Goal: Entertainment & Leisure: Consume media (video, audio)

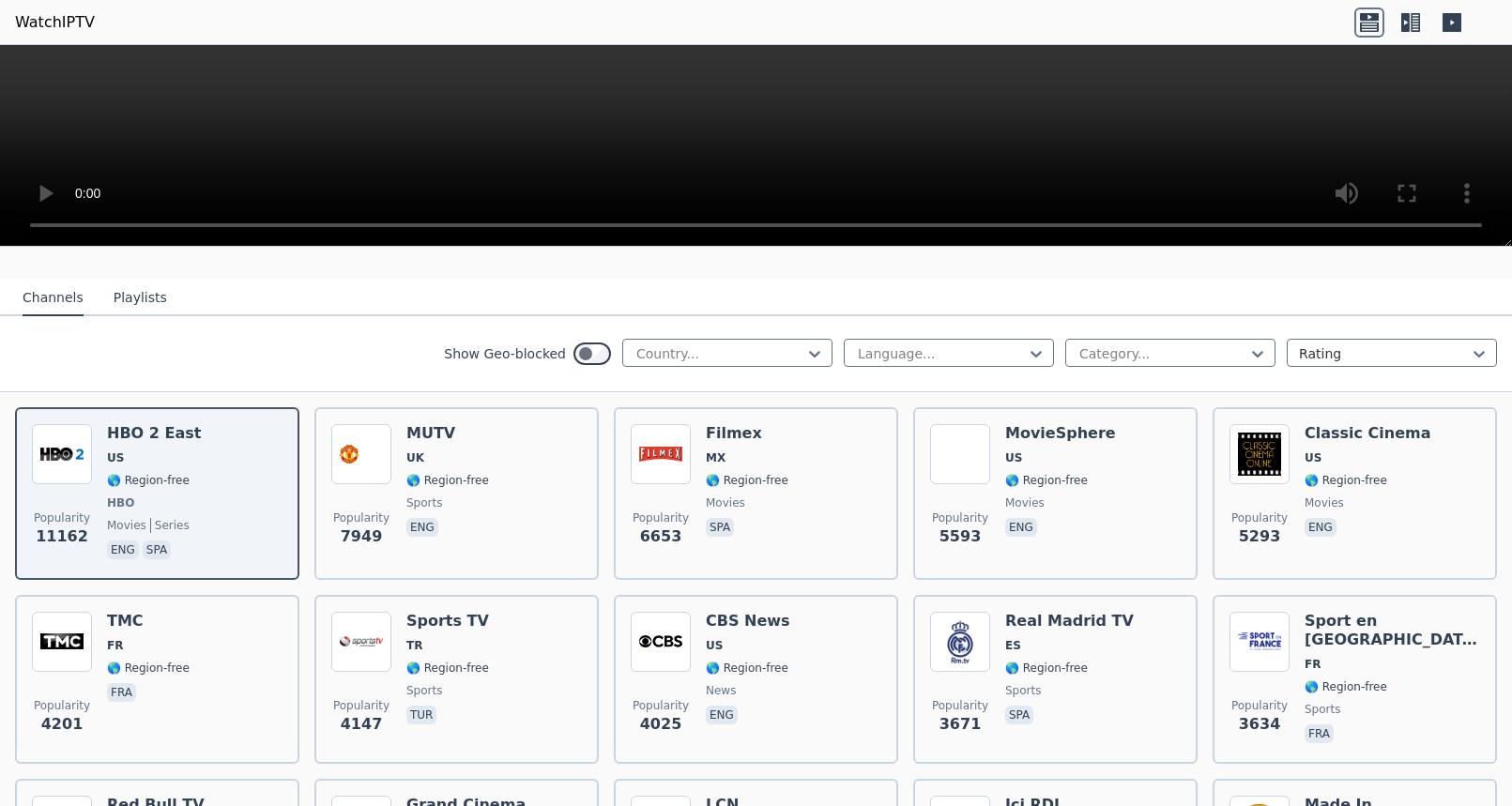
scroll to position [183, 0]
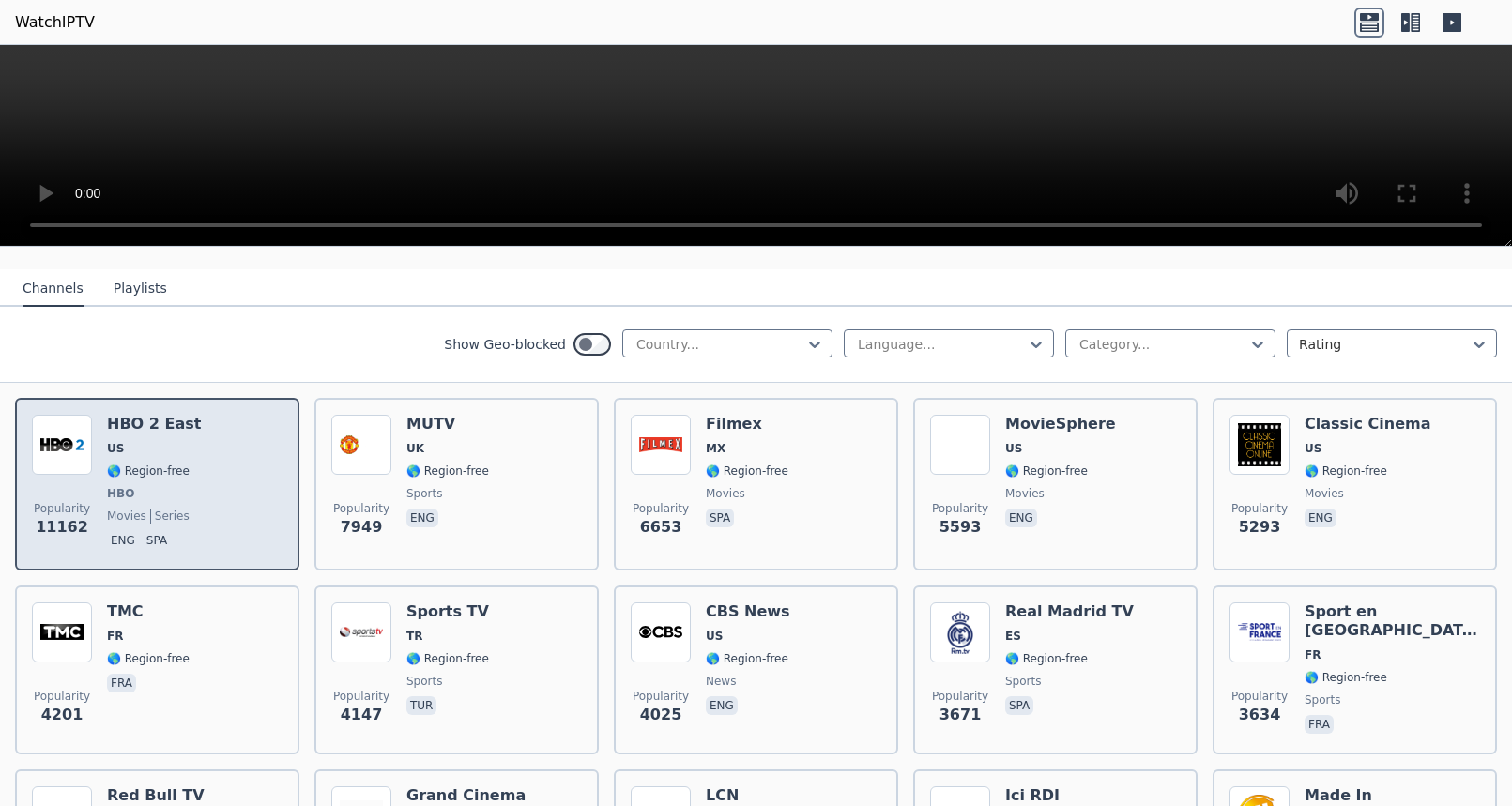
click at [166, 441] on span "US" at bounding box center [153, 448] width 94 height 15
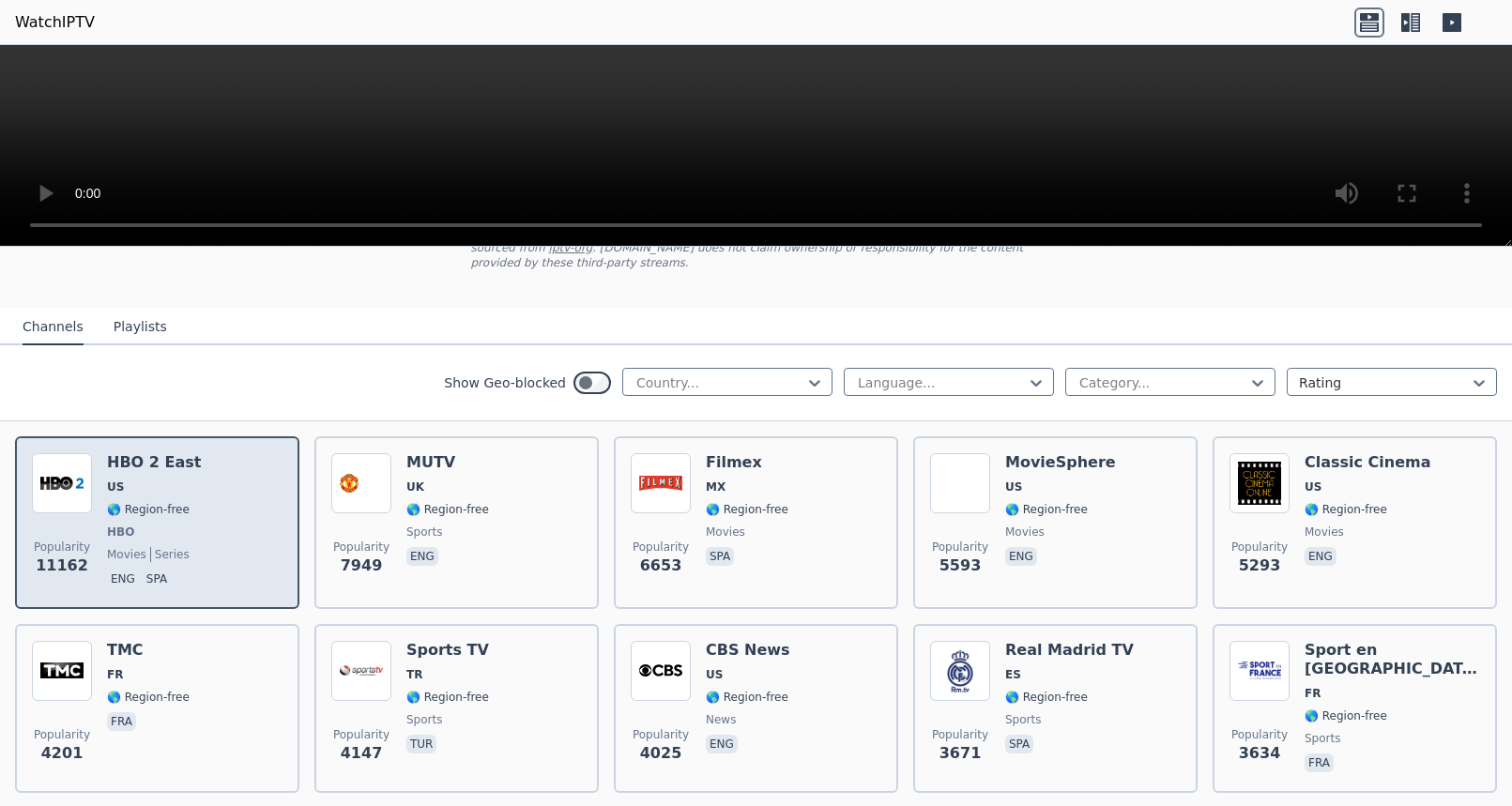
scroll to position [142, 0]
click at [75, 483] on img at bounding box center [62, 485] width 60 height 60
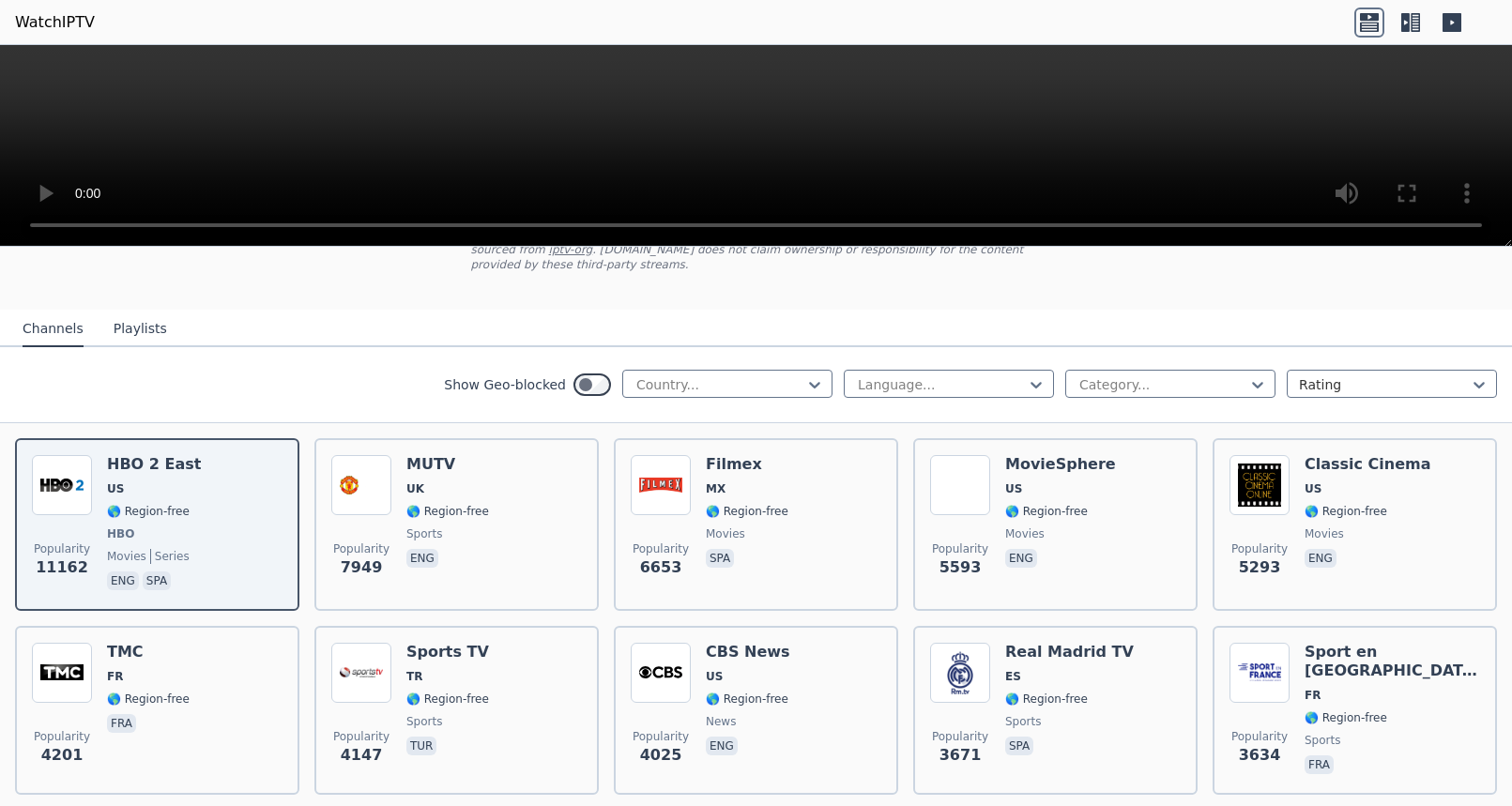
scroll to position [0, 0]
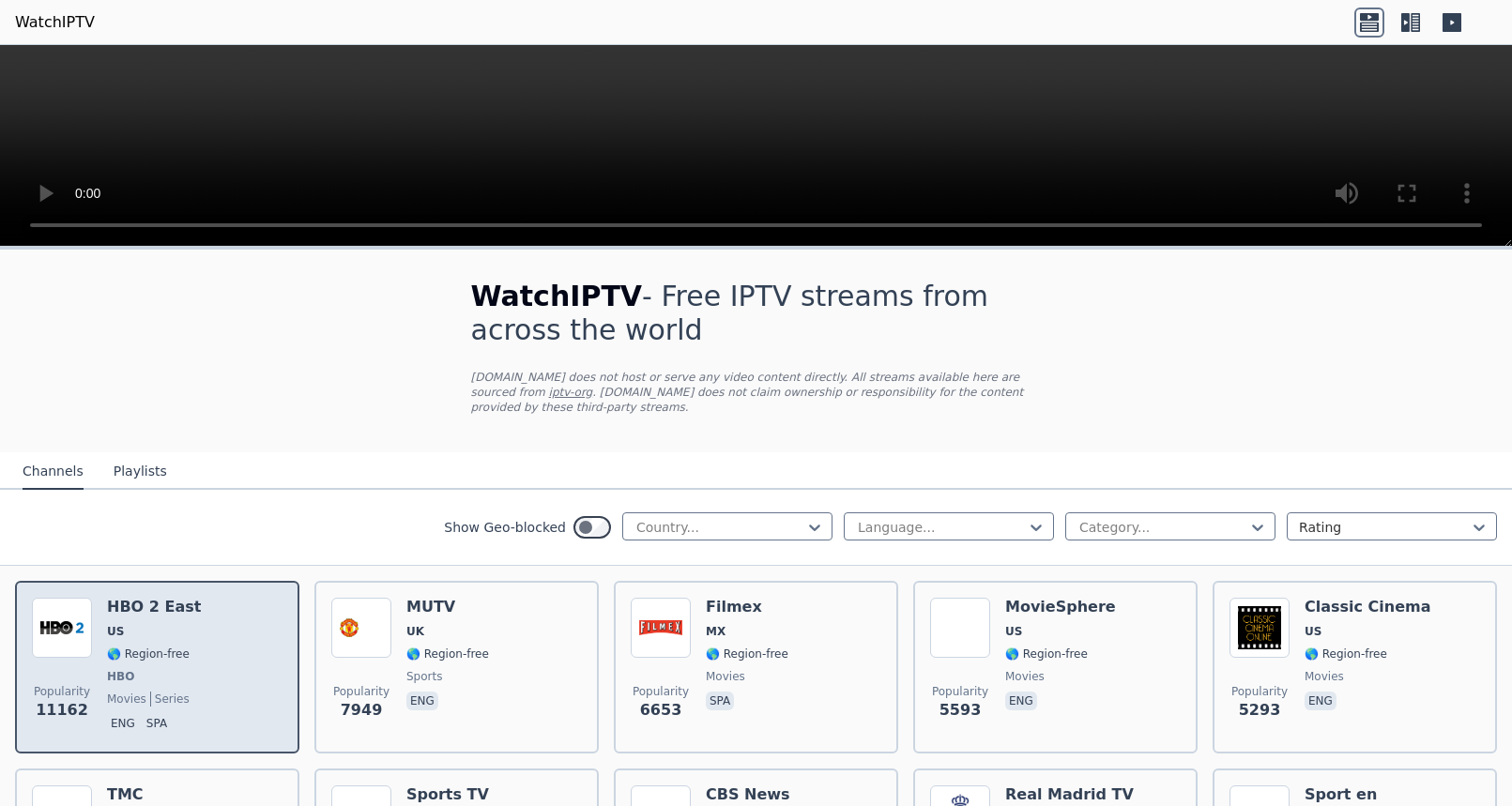
click at [61, 628] on img at bounding box center [62, 628] width 60 height 60
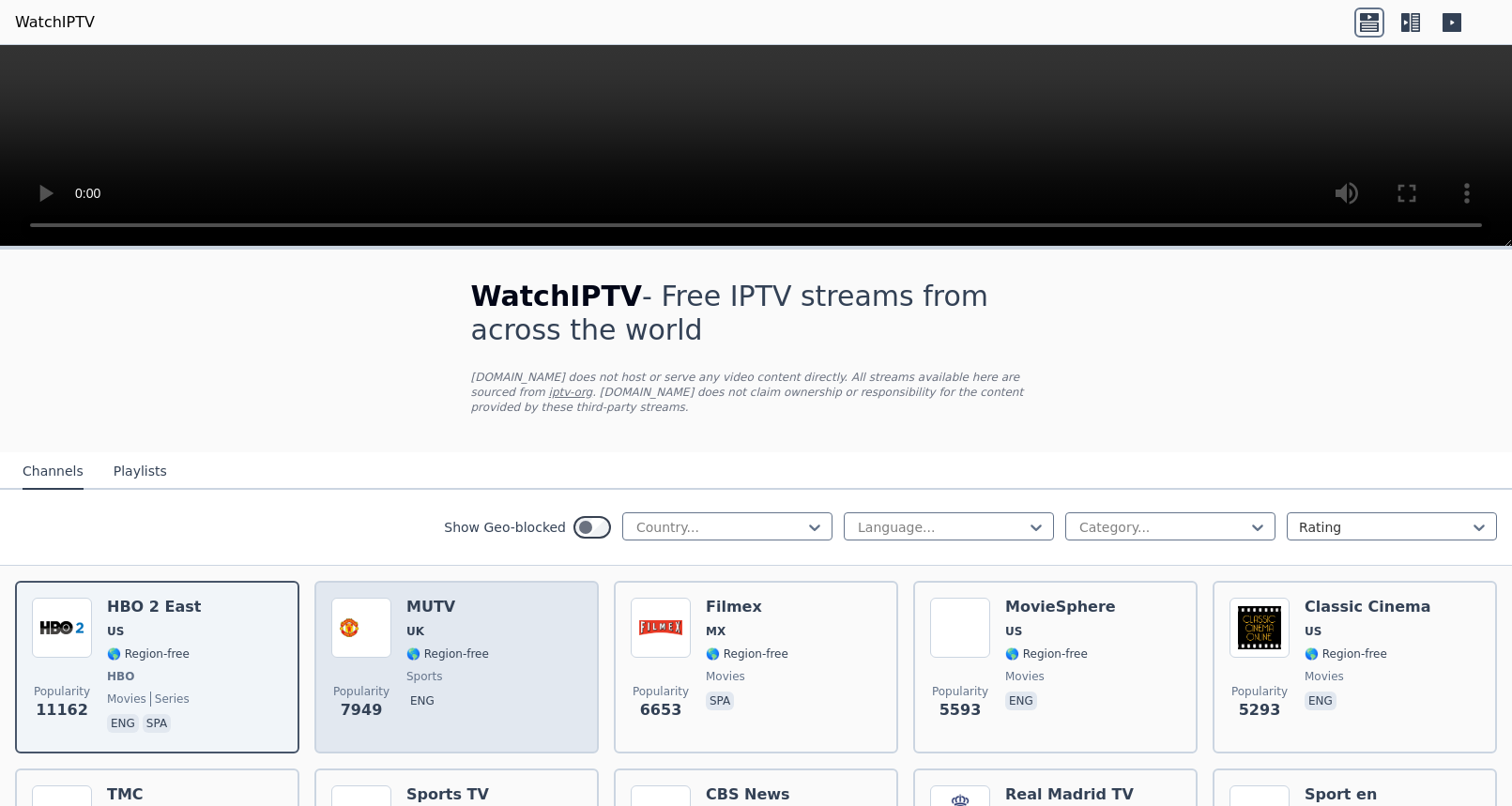
click at [443, 612] on h6 "MUTV" at bounding box center [447, 606] width 82 height 18
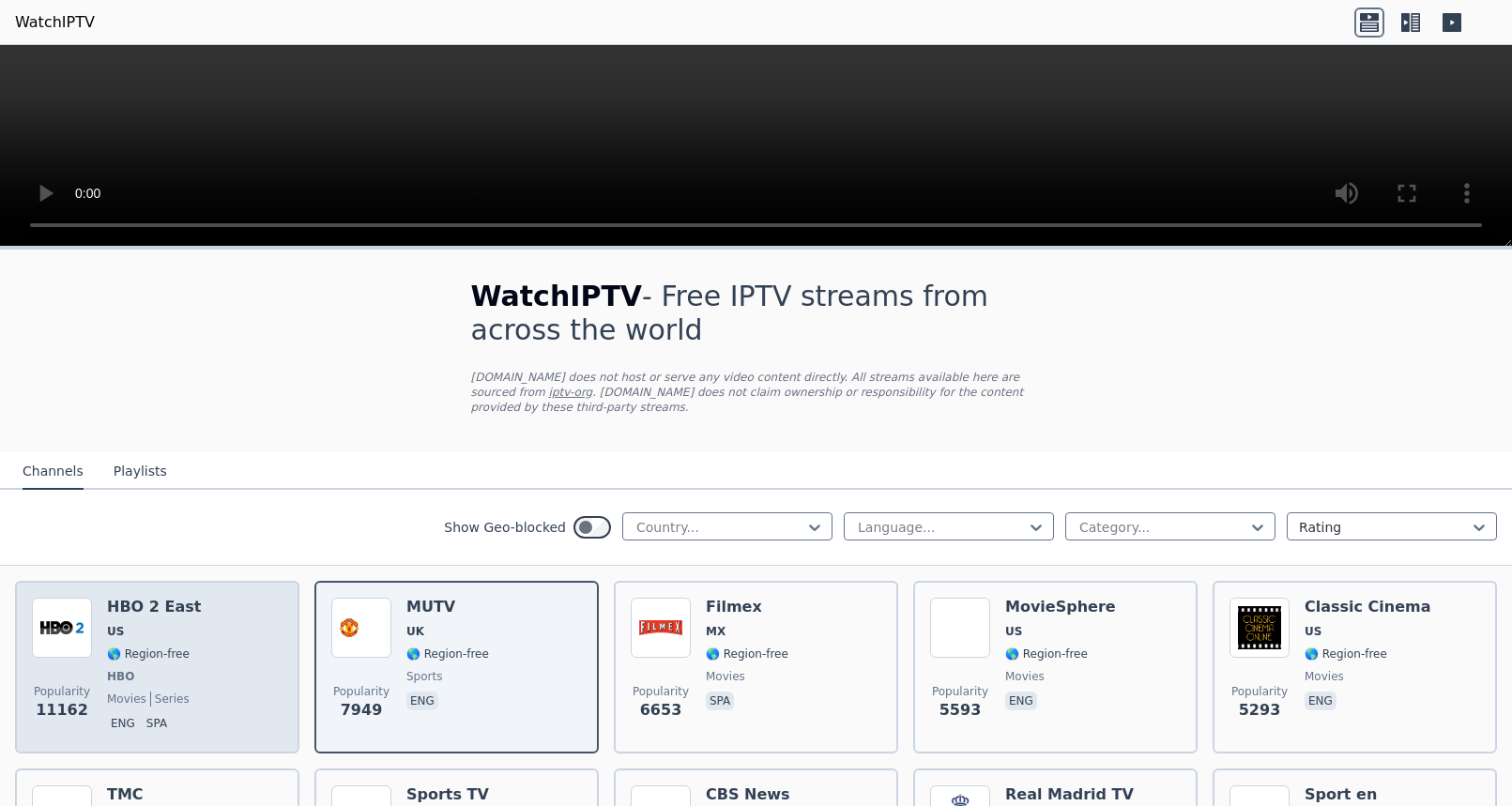
click at [128, 610] on h6 "HBO 2 East" at bounding box center [153, 606] width 94 height 18
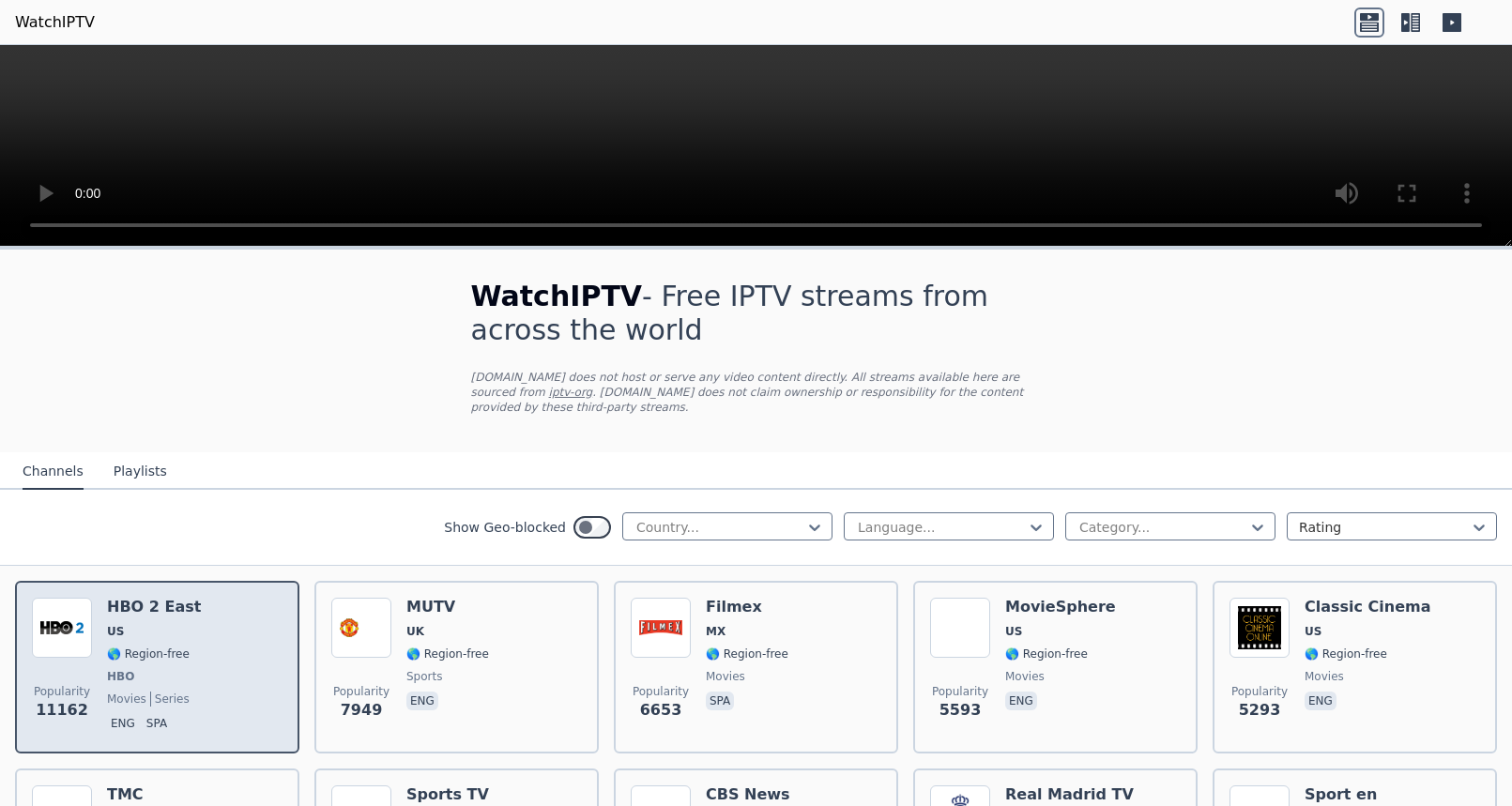
click at [128, 610] on h6 "HBO 2 East" at bounding box center [153, 606] width 94 height 18
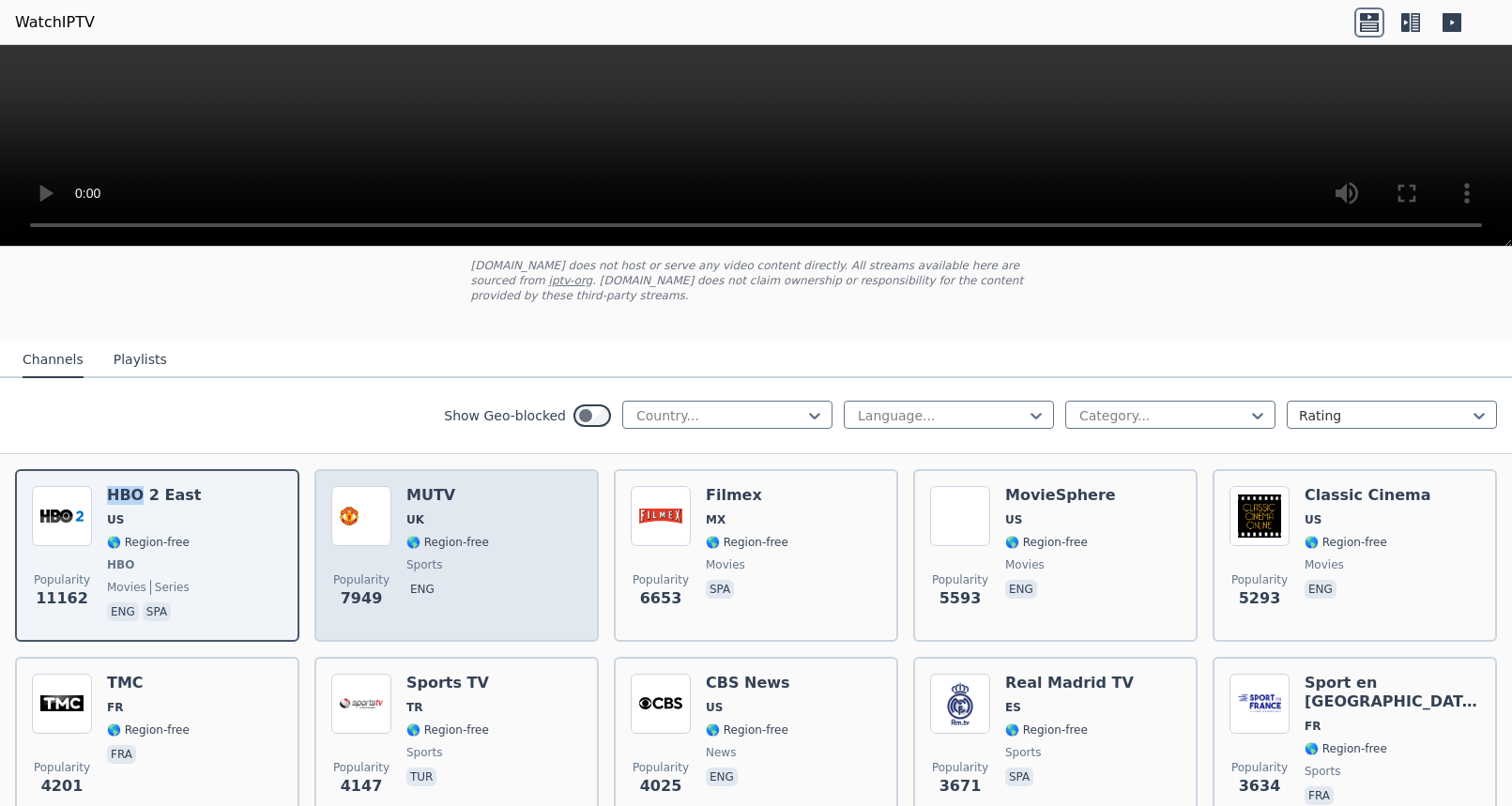
scroll to position [109, 0]
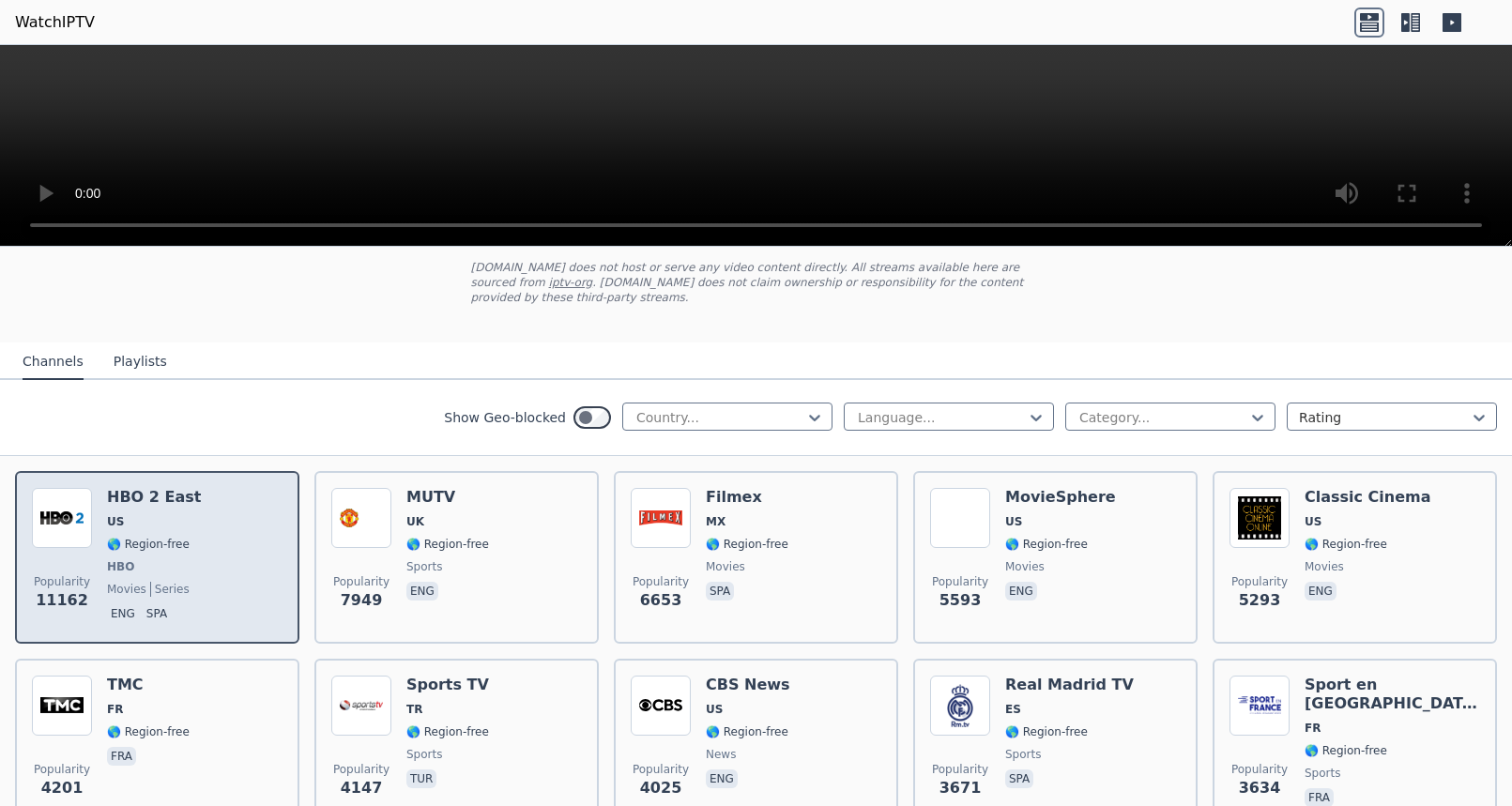
click at [51, 603] on span "11162" at bounding box center [62, 600] width 52 height 22
click at [59, 537] on img at bounding box center [62, 518] width 60 height 60
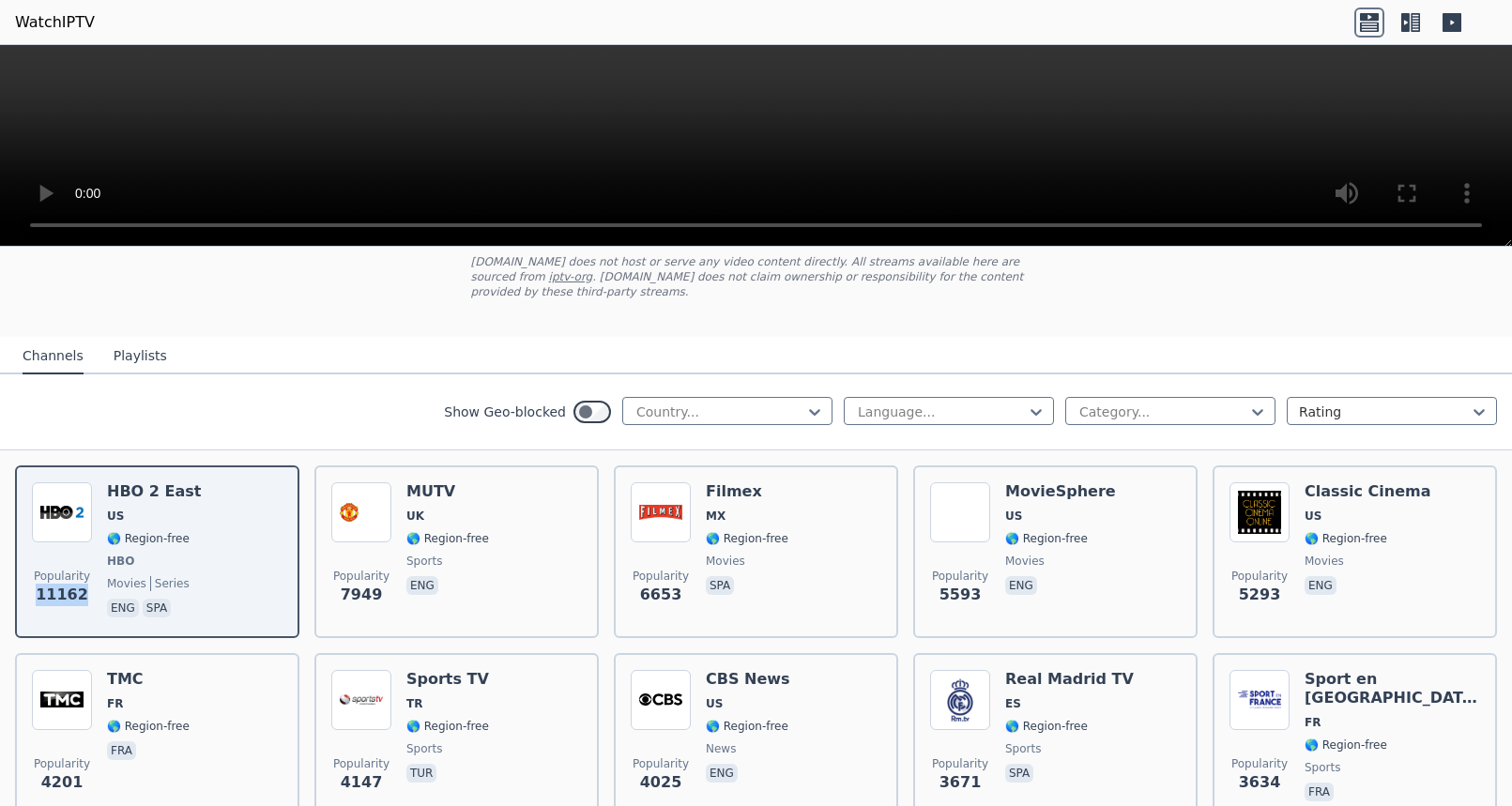
scroll to position [130, 0]
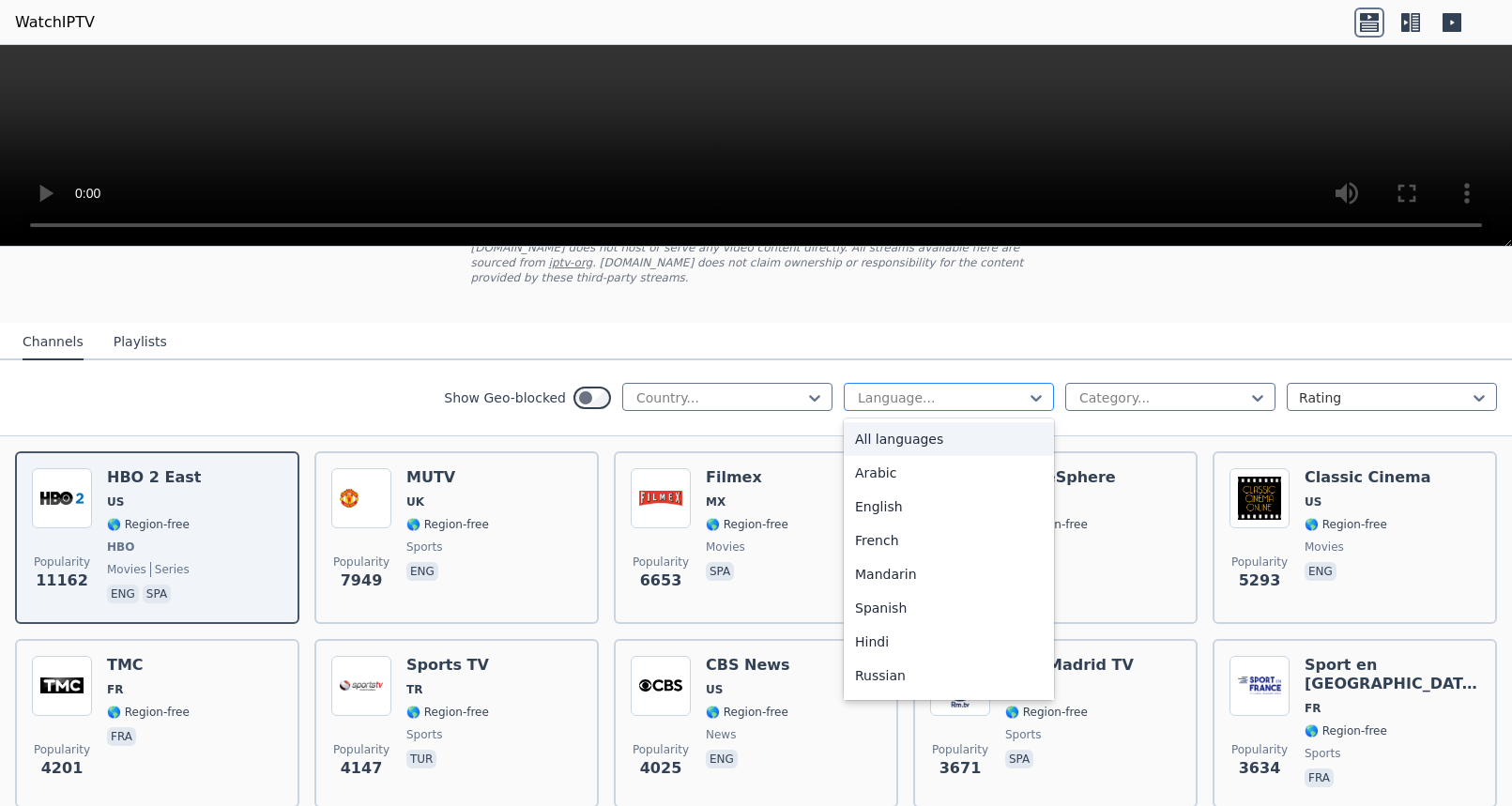
click at [930, 397] on div at bounding box center [941, 397] width 171 height 18
click at [679, 334] on nav "Channels Playlists" at bounding box center [756, 341] width 1512 height 38
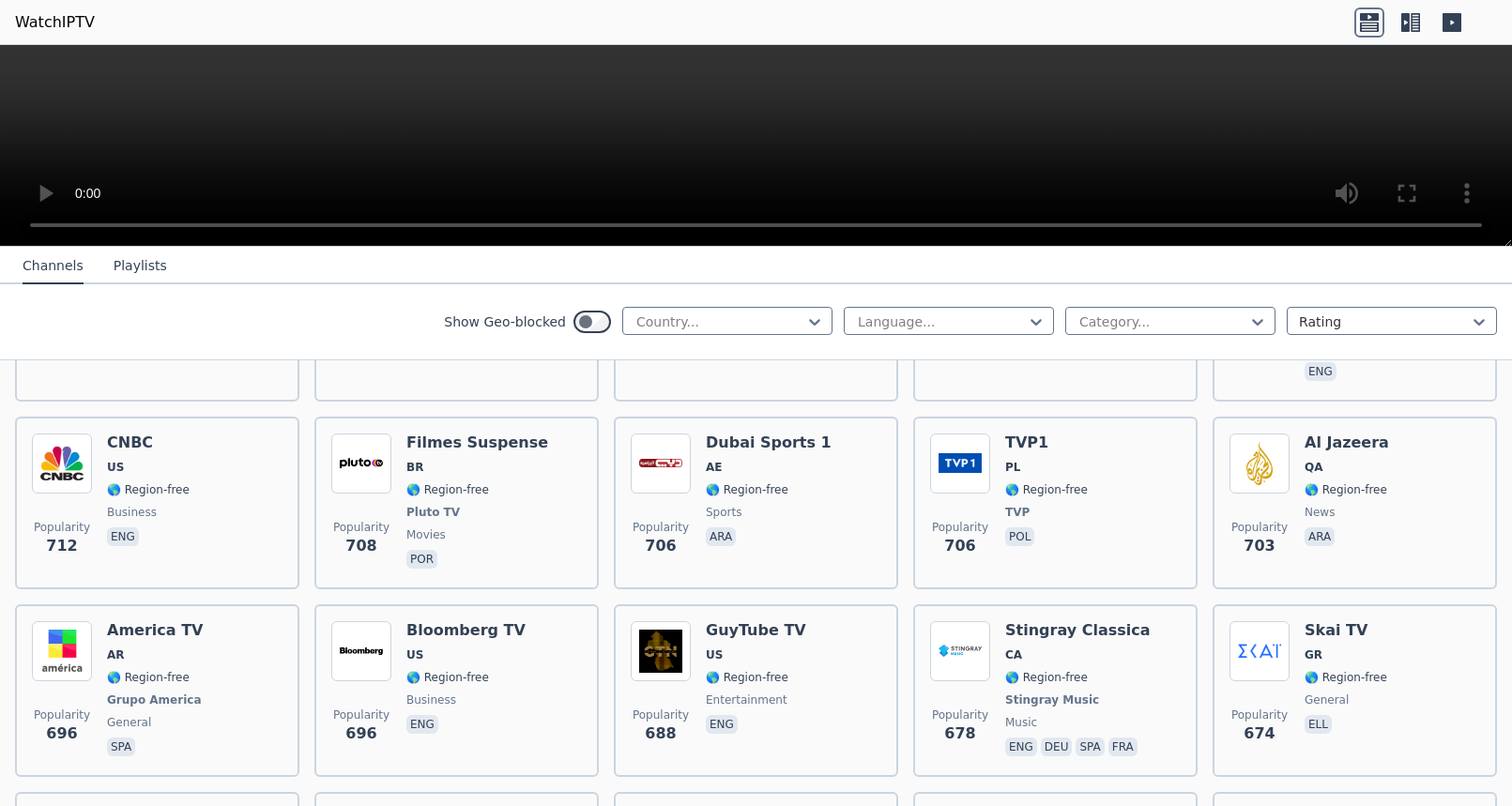
scroll to position [4846, 0]
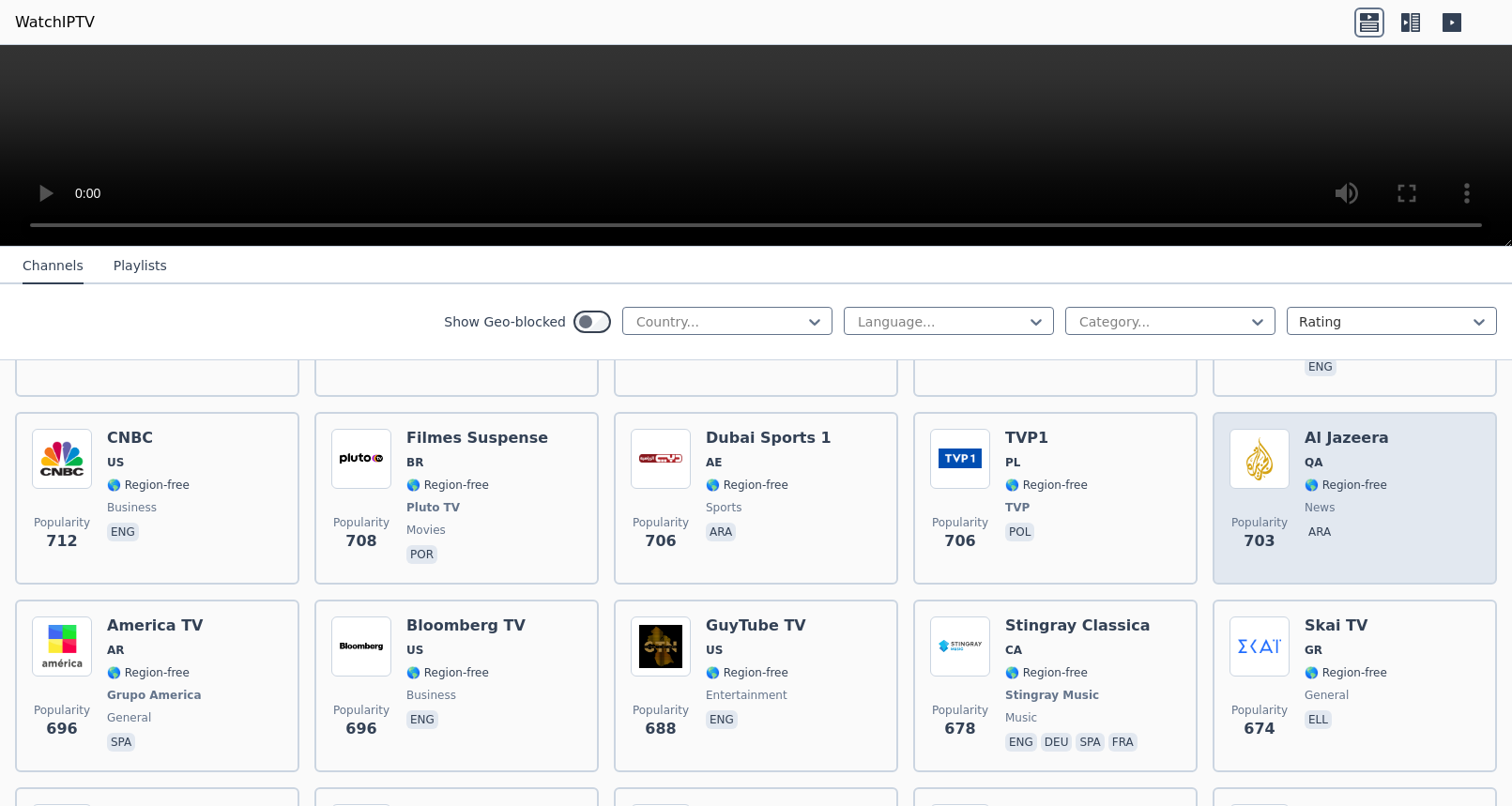
click at [1241, 448] on img at bounding box center [1260, 459] width 60 height 60
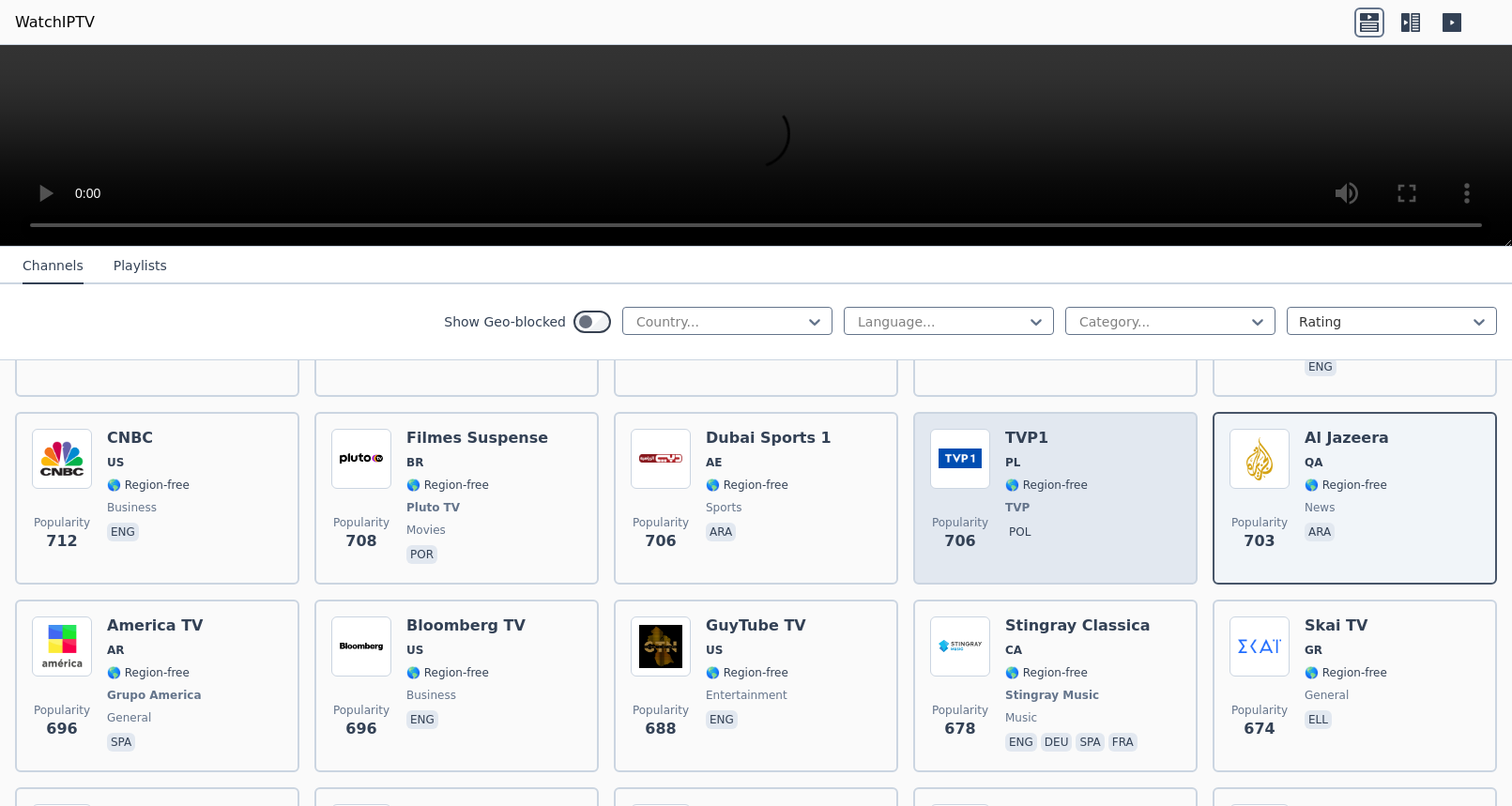
click at [1032, 433] on div "TVP1 PL 🌎 Region-free TVP pol" at bounding box center [1046, 498] width 82 height 139
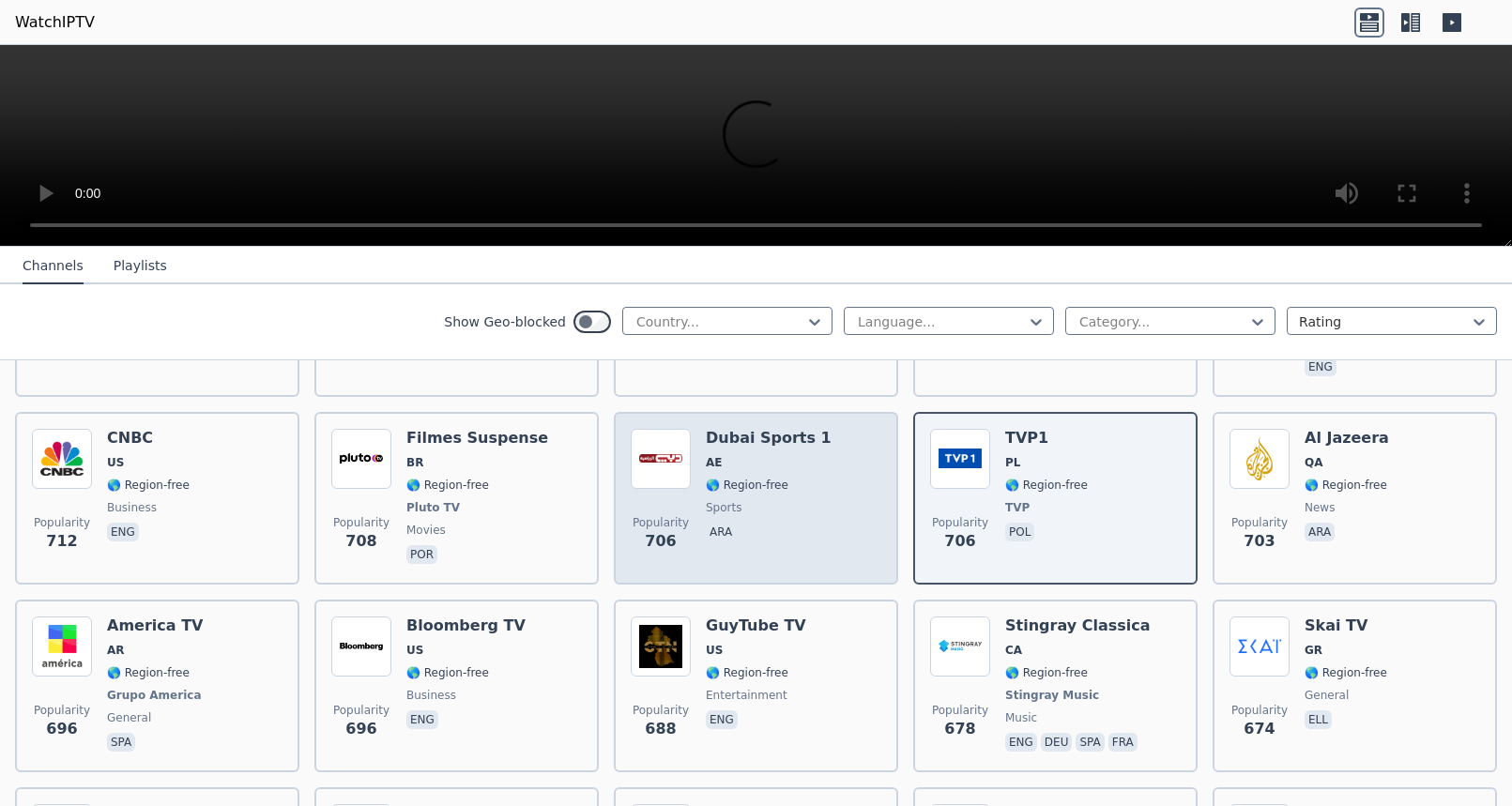
click at [664, 437] on img at bounding box center [661, 459] width 60 height 60
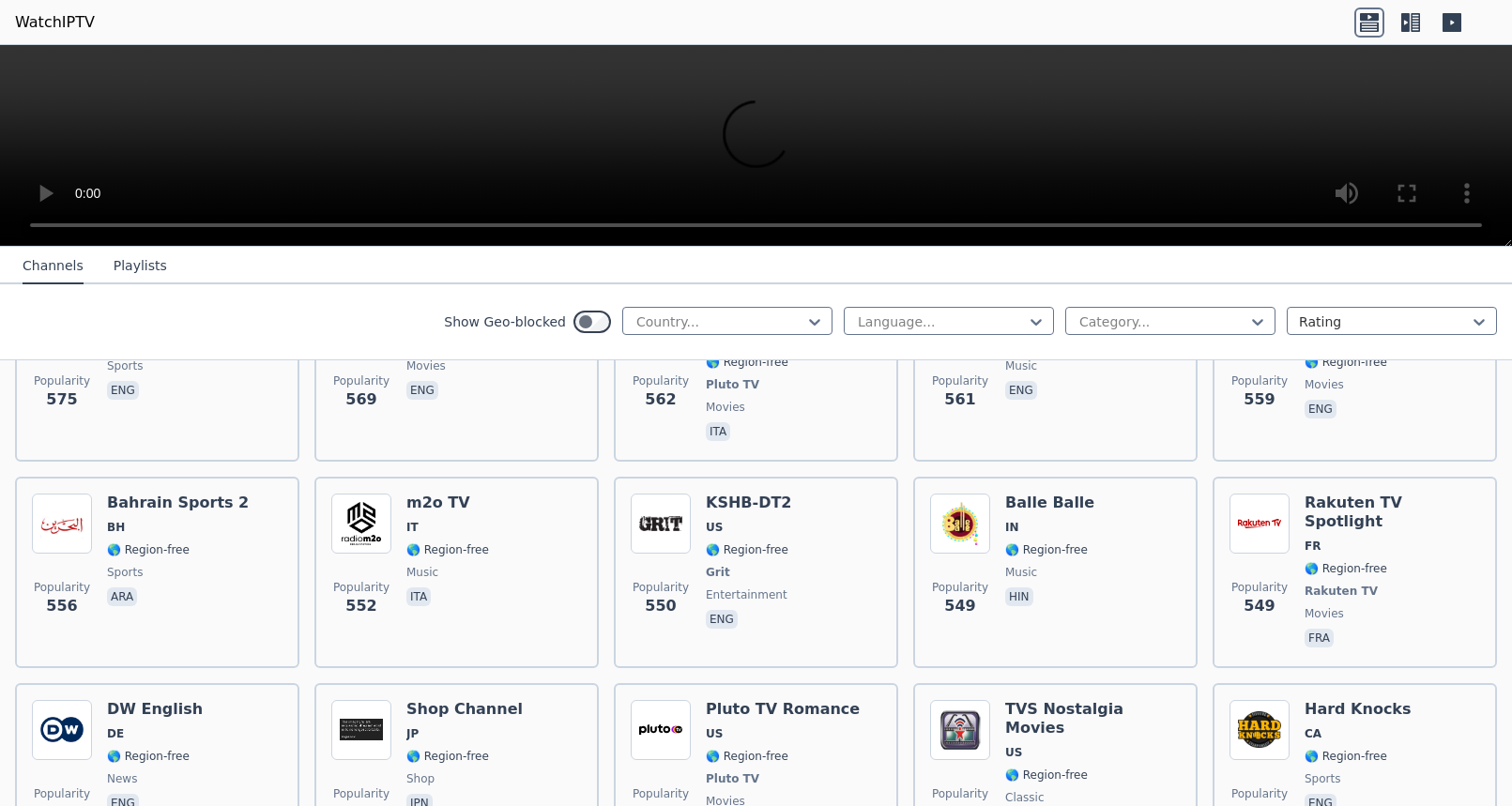
scroll to position [6552, 0]
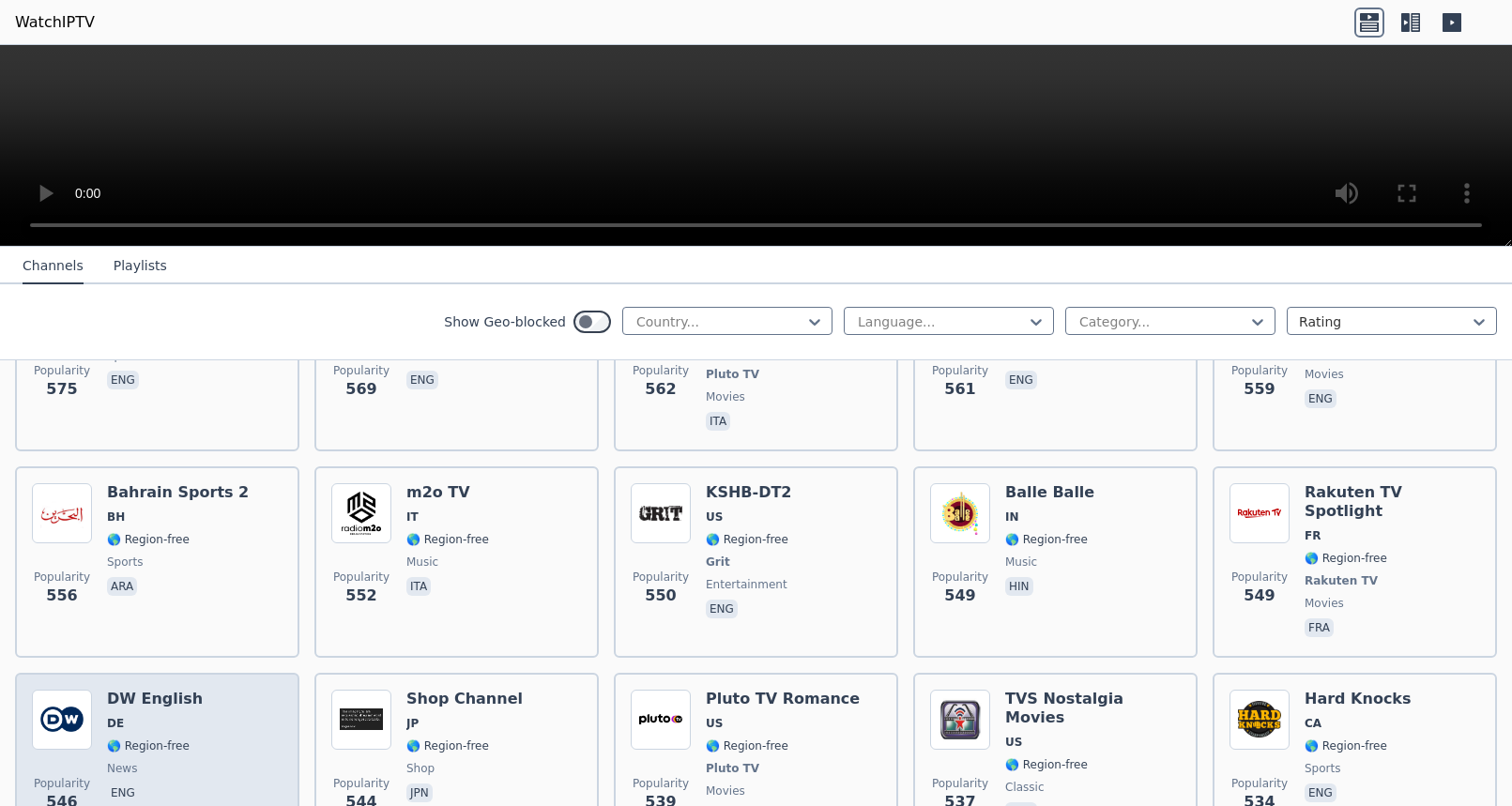
click at [64, 690] on img at bounding box center [62, 720] width 60 height 60
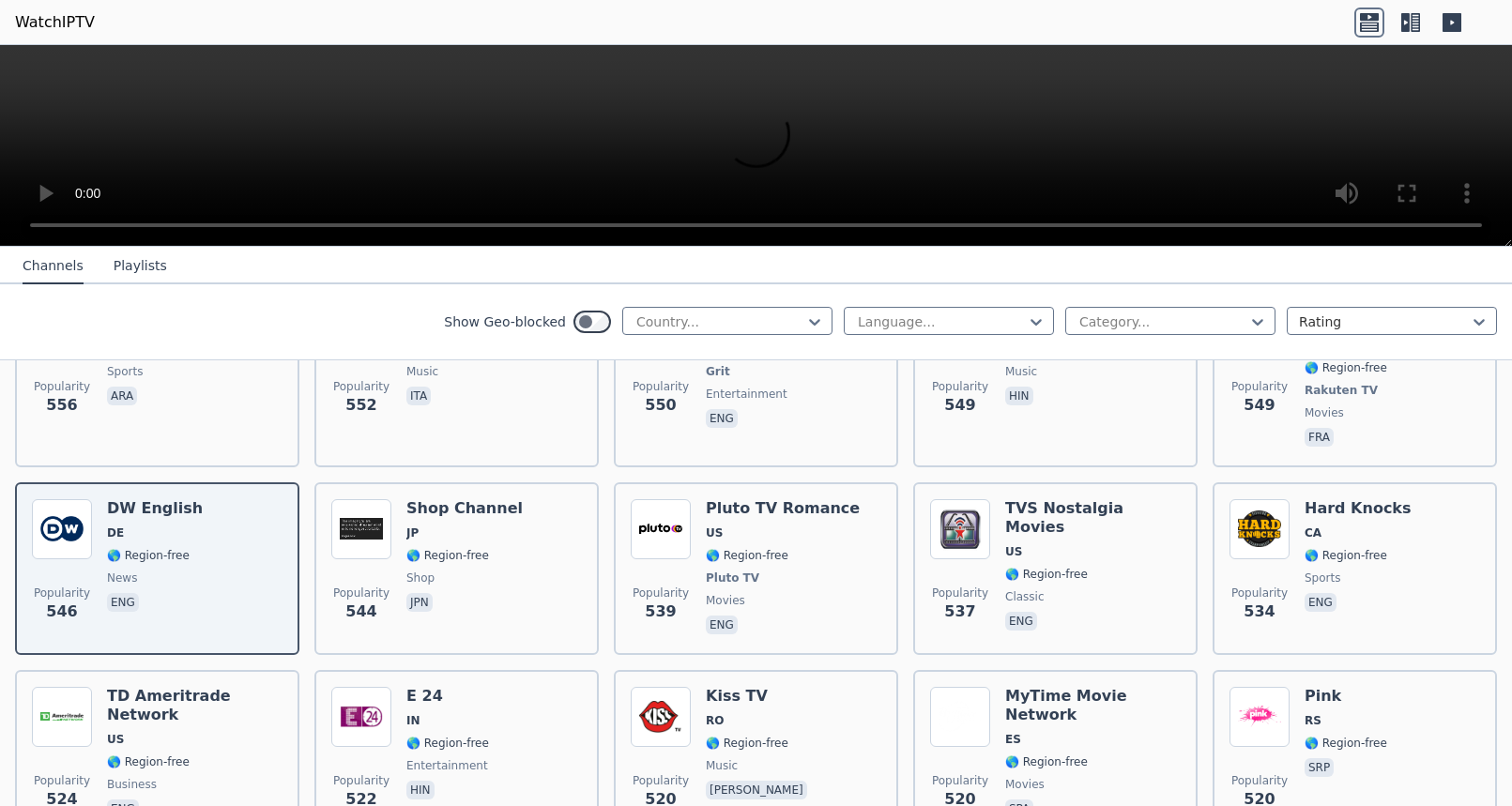
scroll to position [6742, 0]
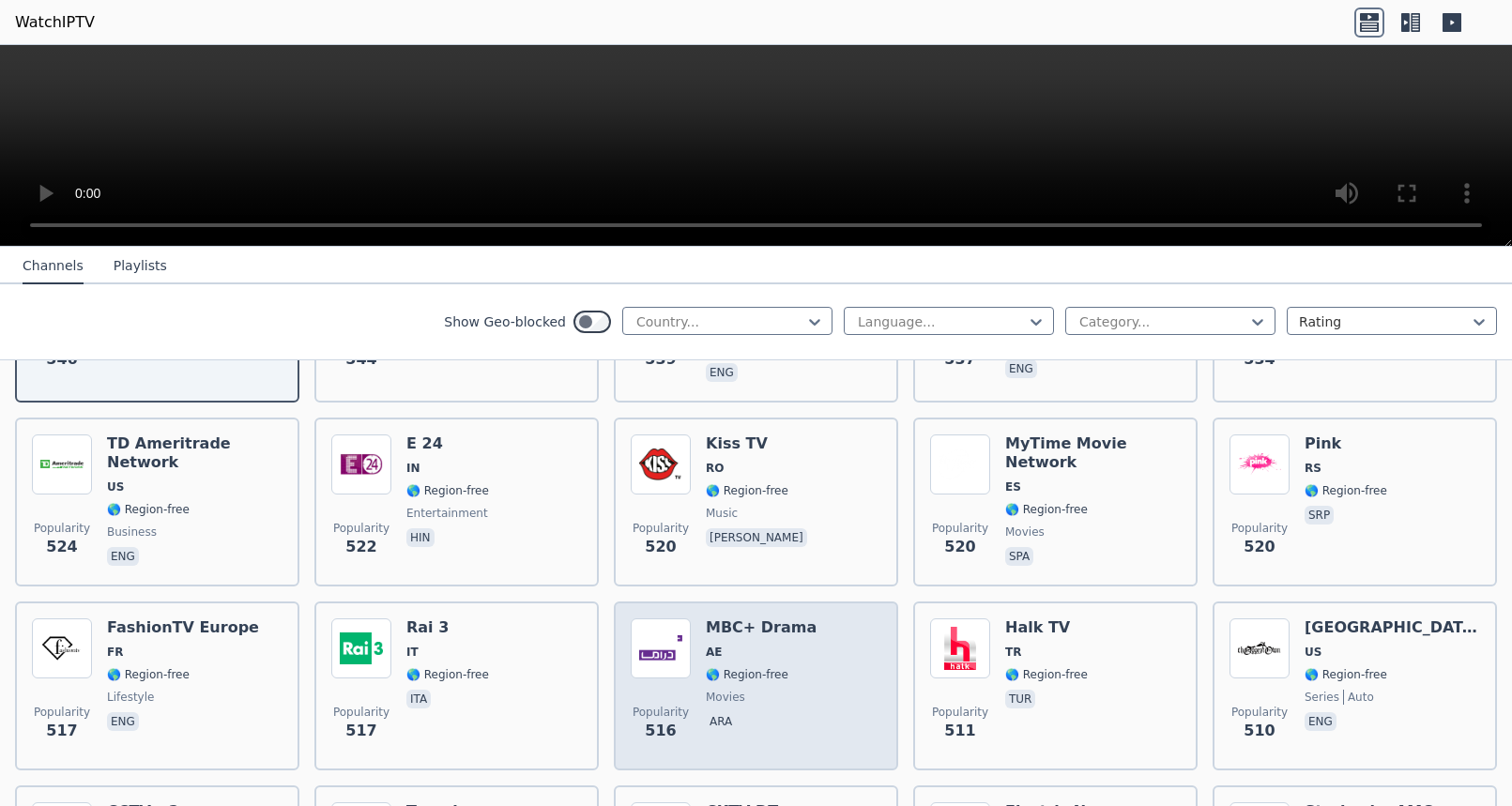
click at [667, 618] on img at bounding box center [661, 648] width 60 height 60
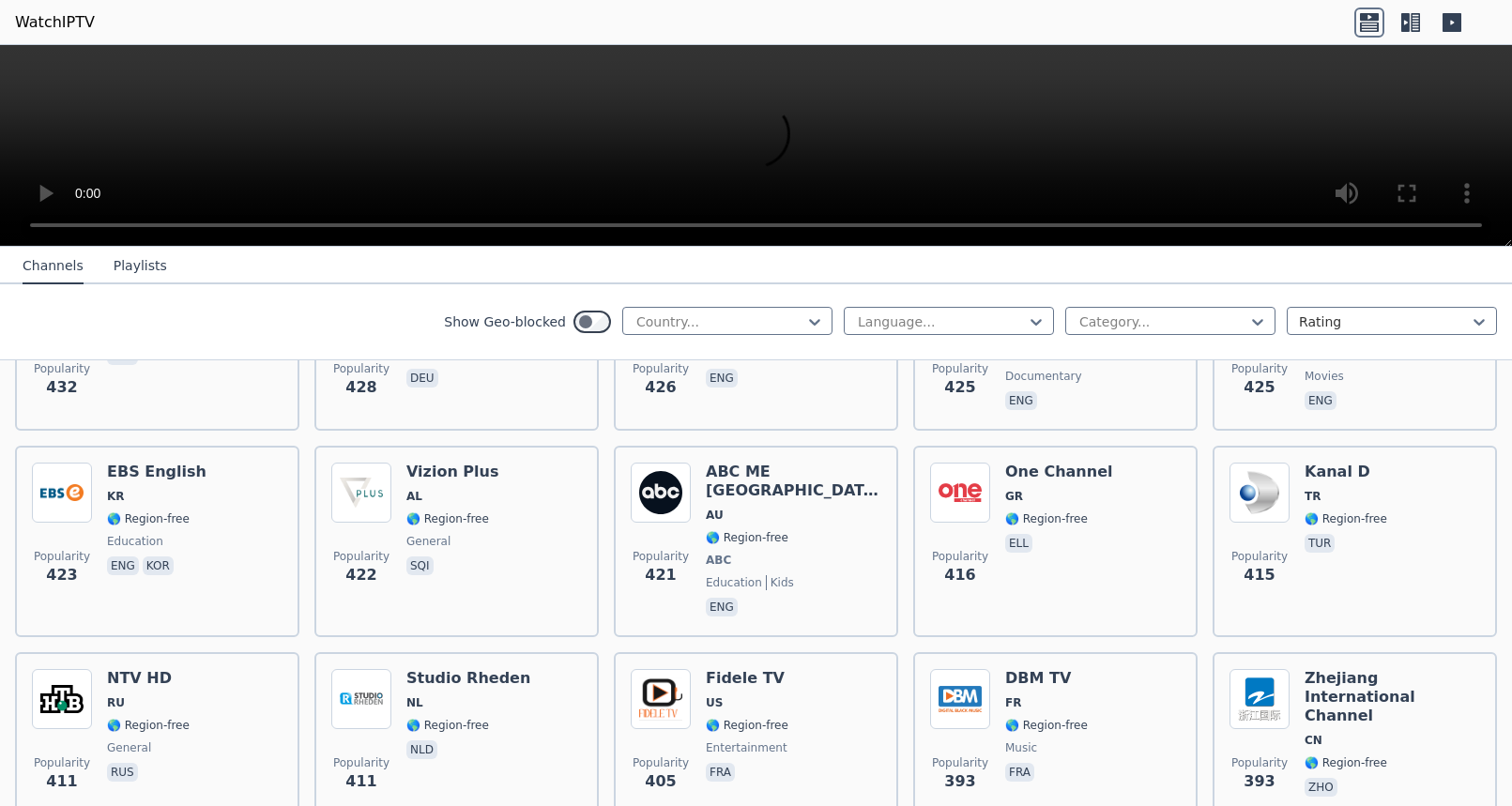
scroll to position [8952, 0]
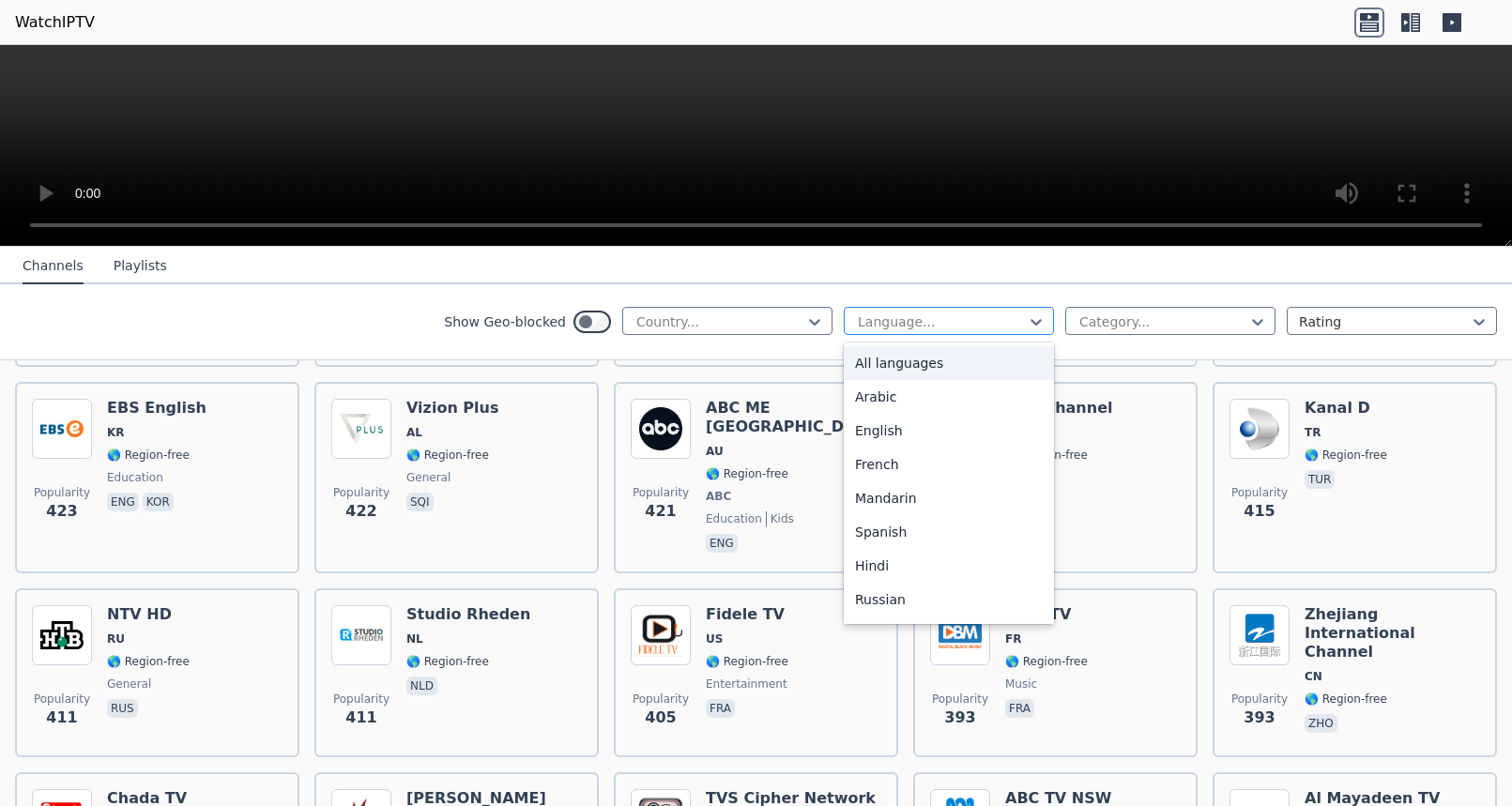
click at [999, 323] on div at bounding box center [941, 322] width 171 height 18
click at [920, 394] on div "Arabic" at bounding box center [949, 396] width 210 height 34
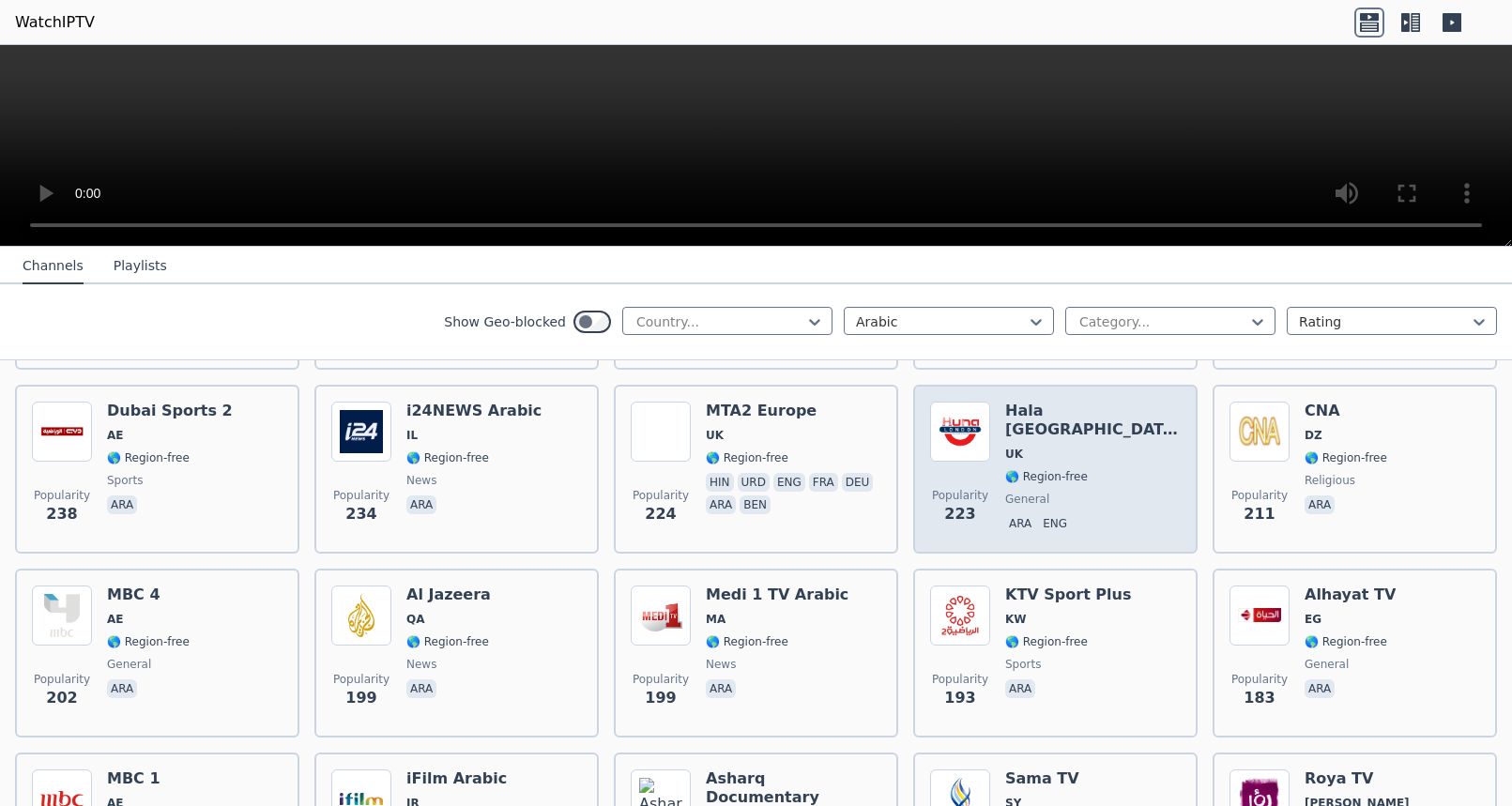
scroll to position [1114, 0]
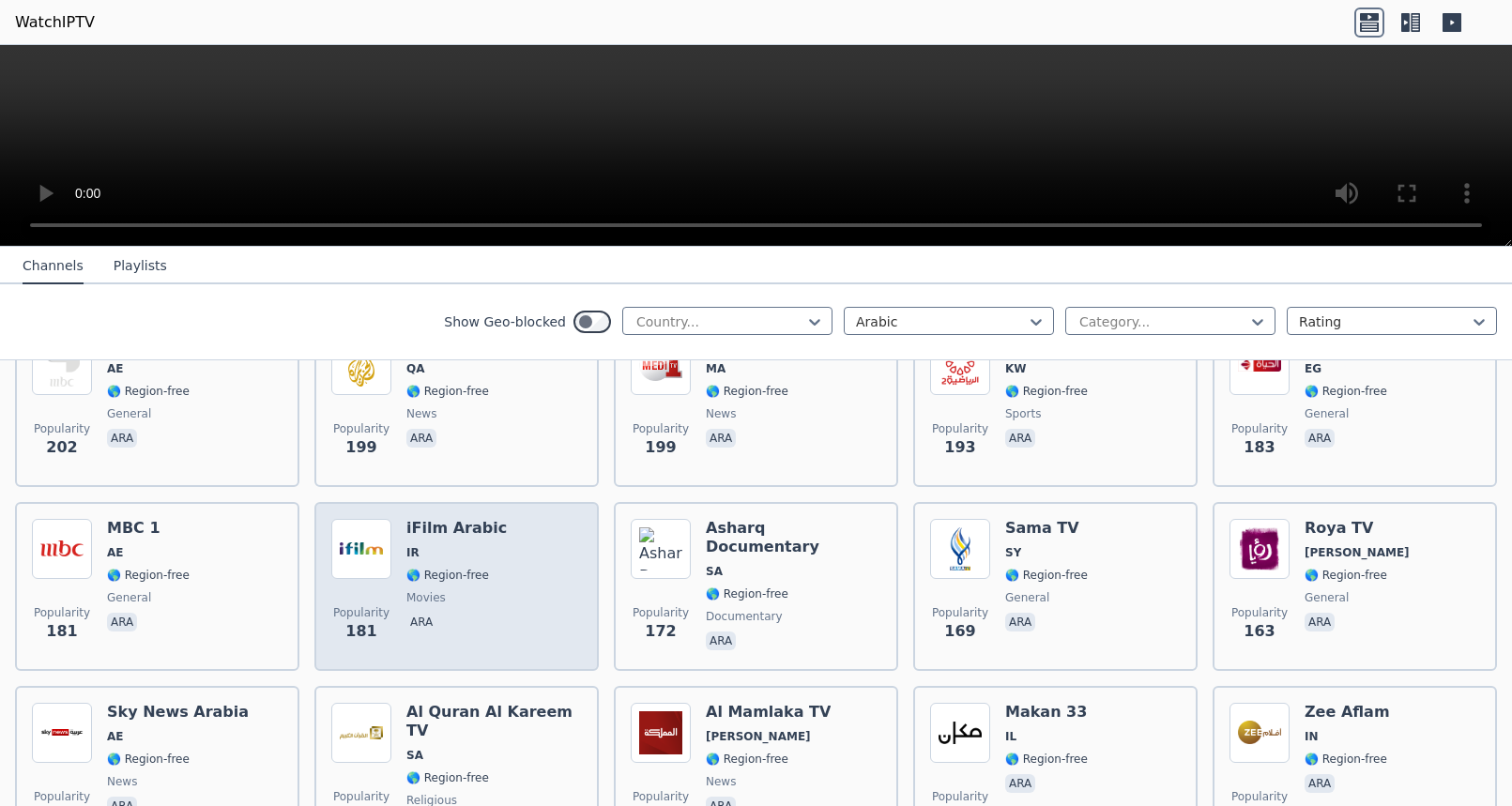
click at [406, 544] on div "iFilm Arabic IR 🌎 Region-free movies ara" at bounding box center [457, 586] width 101 height 135
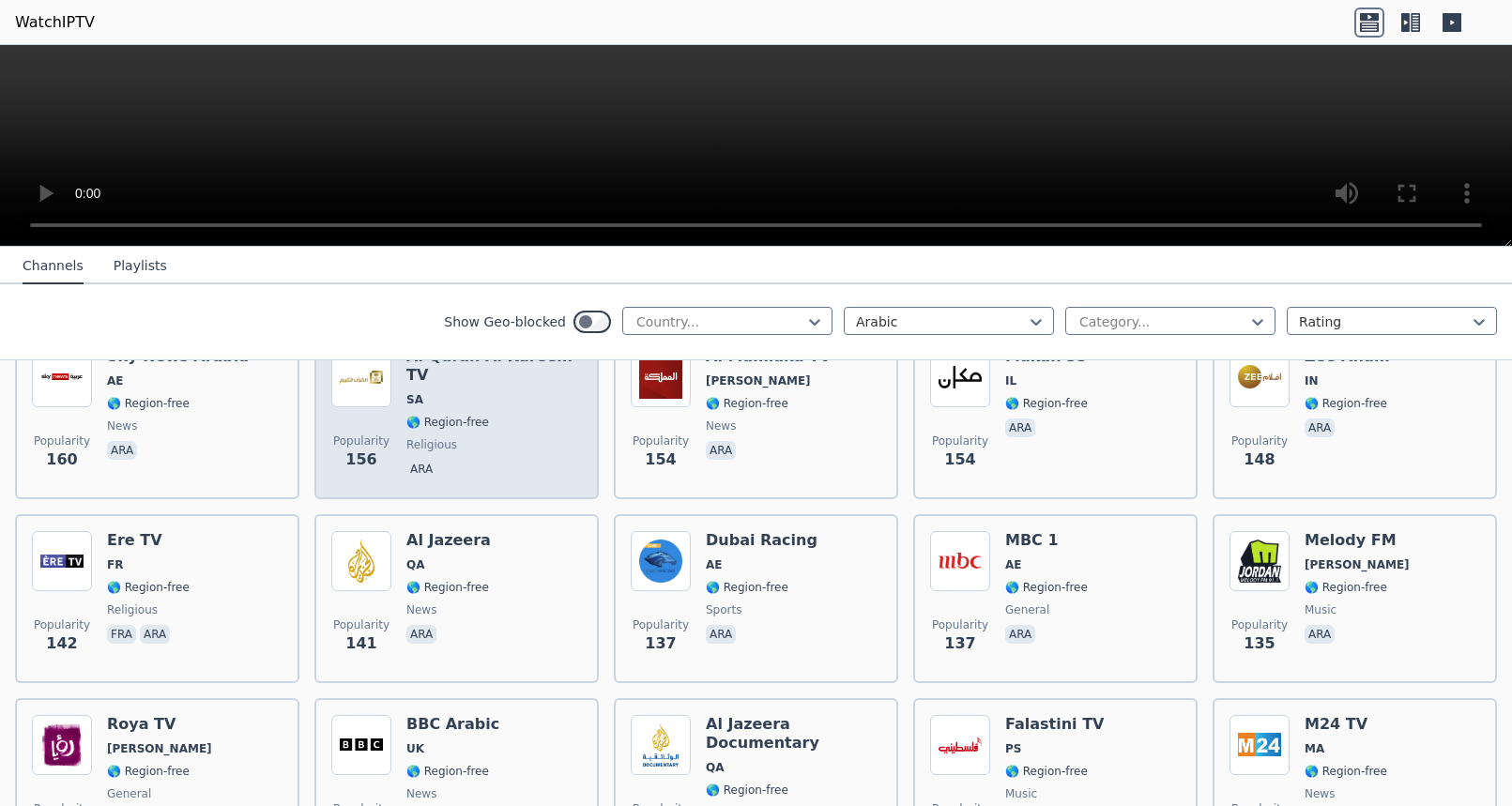
scroll to position [1741, 0]
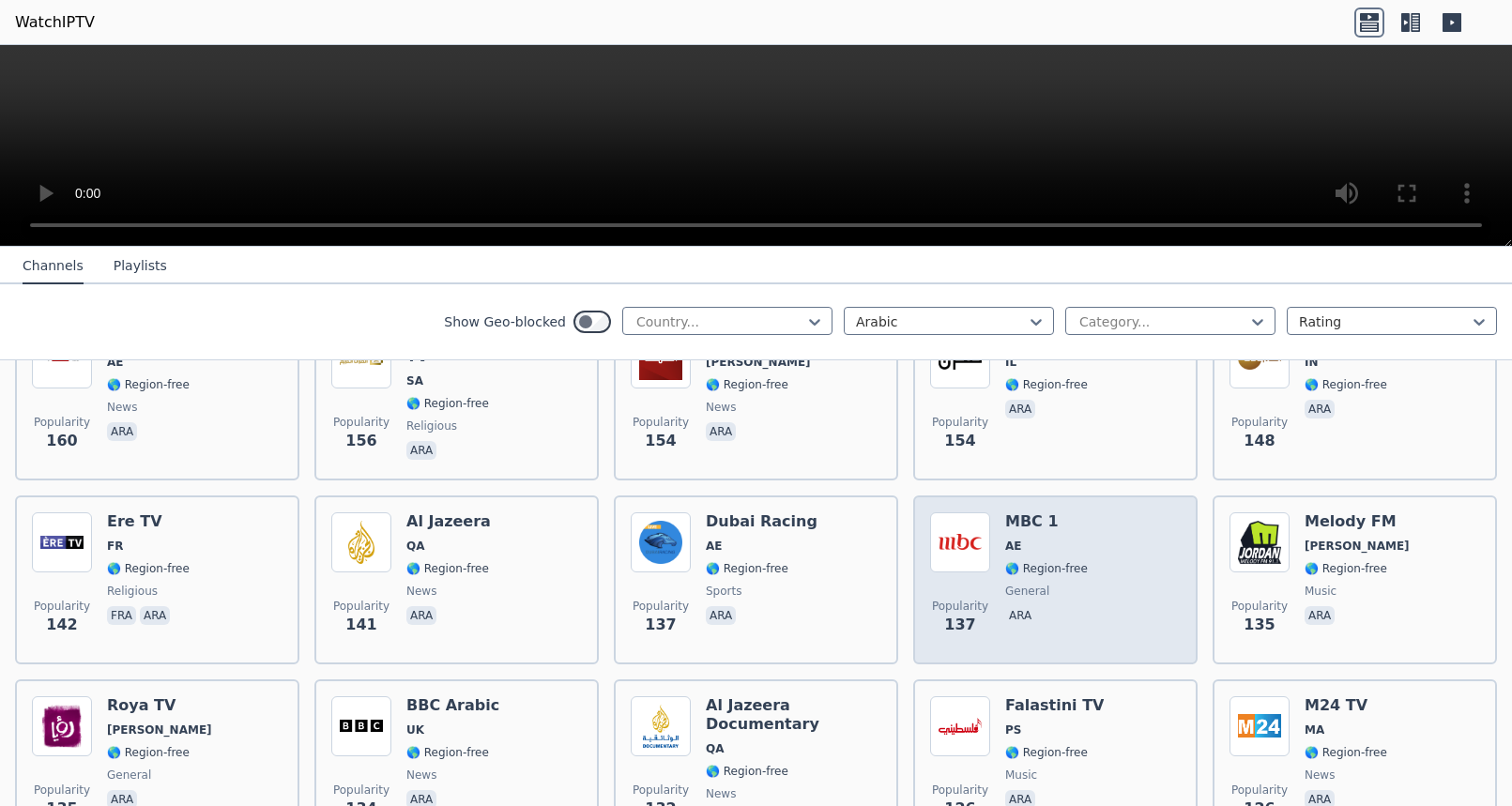
click at [964, 509] on div "Popularity 137 MBC 1 AE 🌎 Region-free general ara" at bounding box center [1055, 579] width 284 height 169
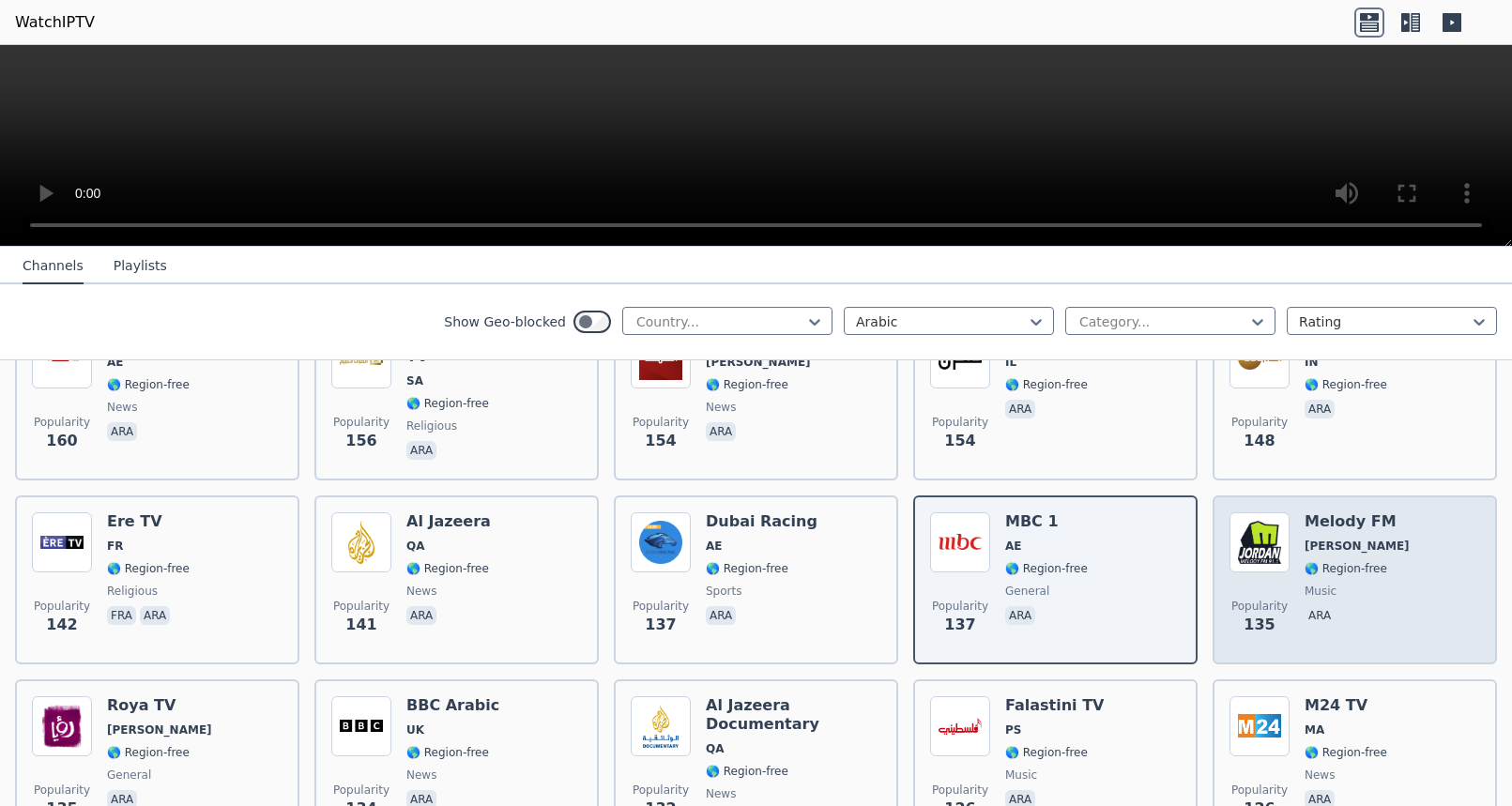
click at [1255, 548] on img at bounding box center [1260, 542] width 60 height 60
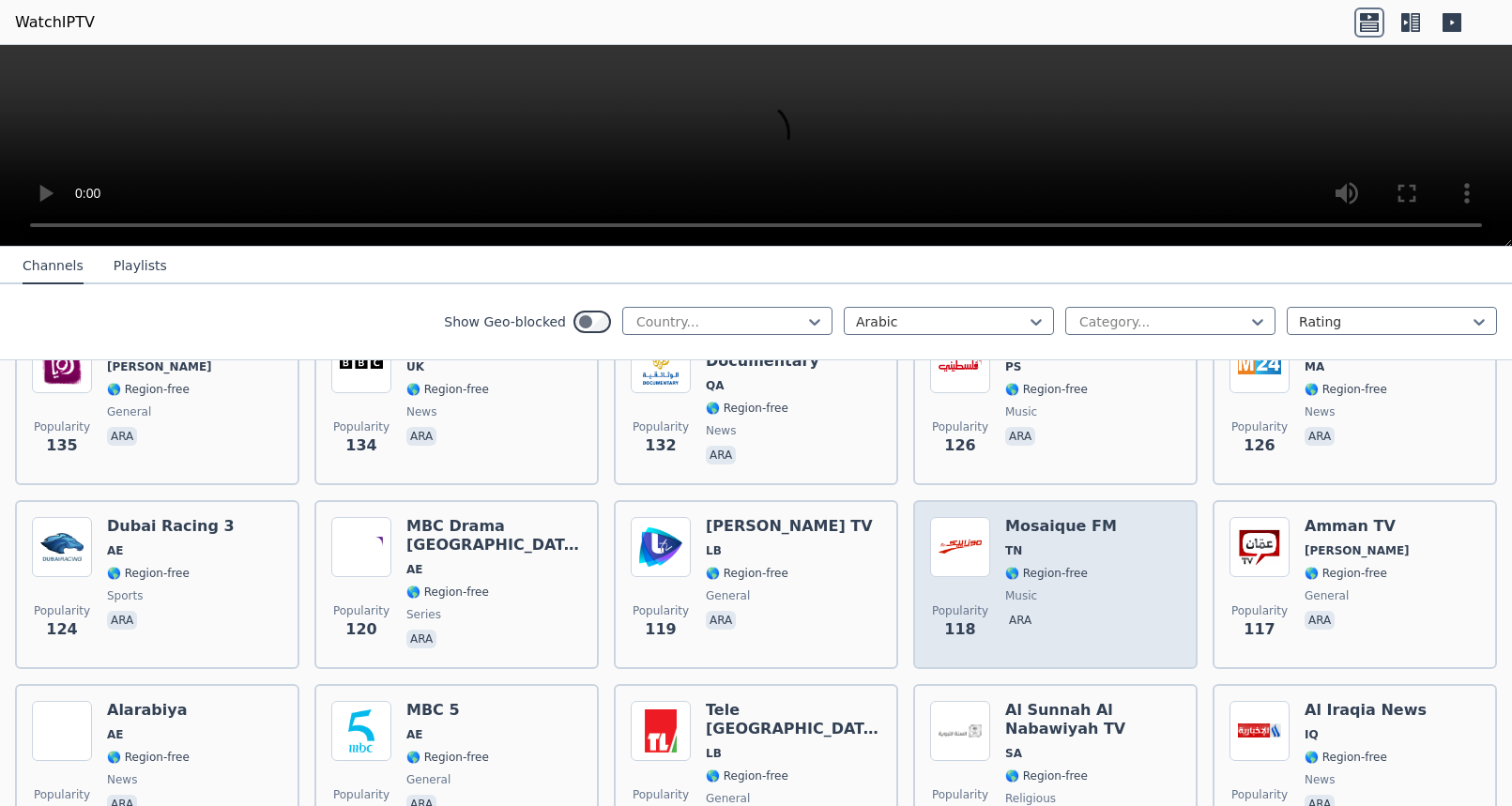
scroll to position [2144, 0]
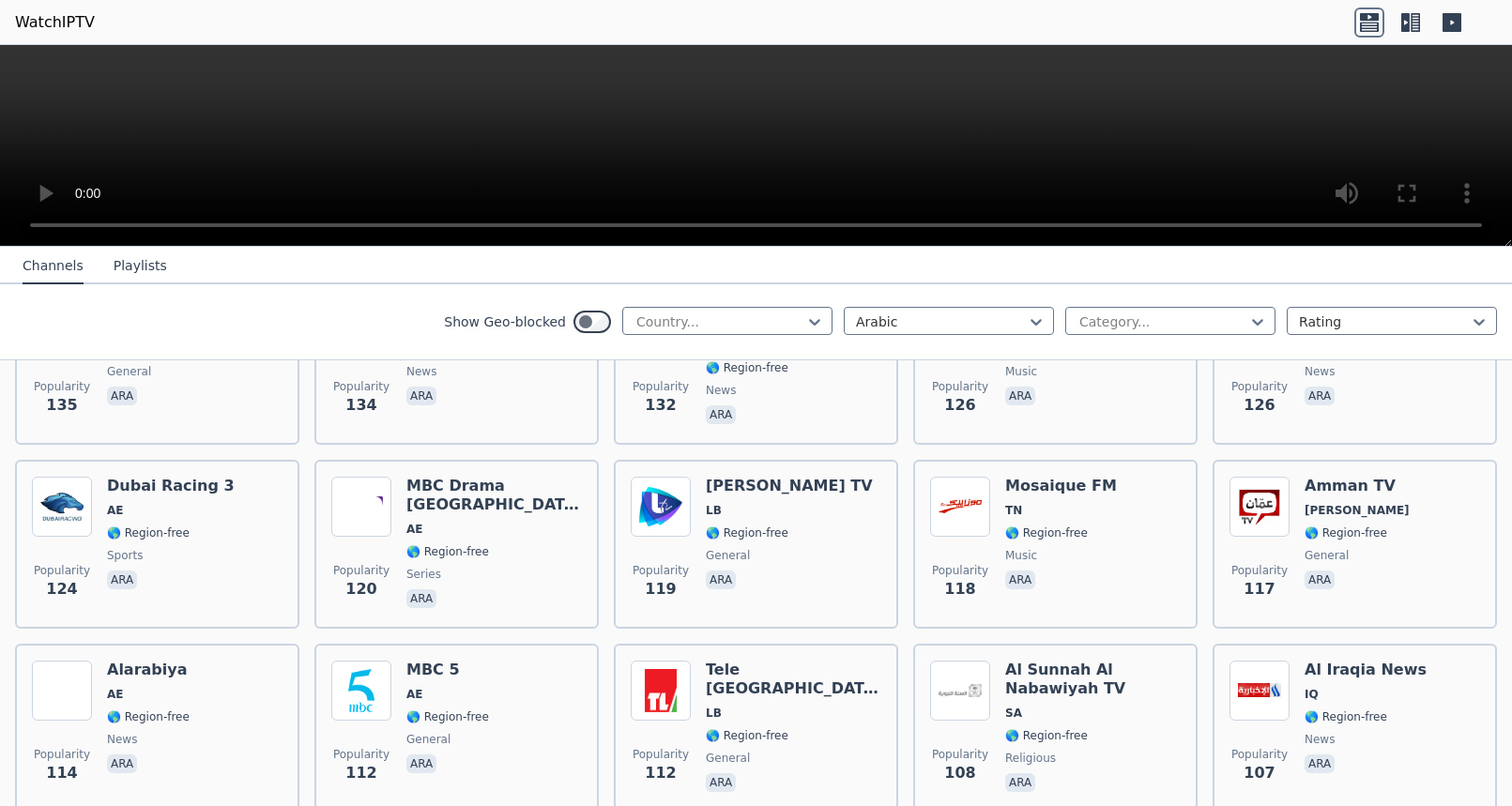
drag, startPoint x: 1114, startPoint y: 132, endPoint x: 1304, endPoint y: 94, distance: 193.8
click at [1117, 132] on video at bounding box center [756, 145] width 1512 height 202
click at [1414, 20] on icon at bounding box center [1416, 22] width 10 height 18
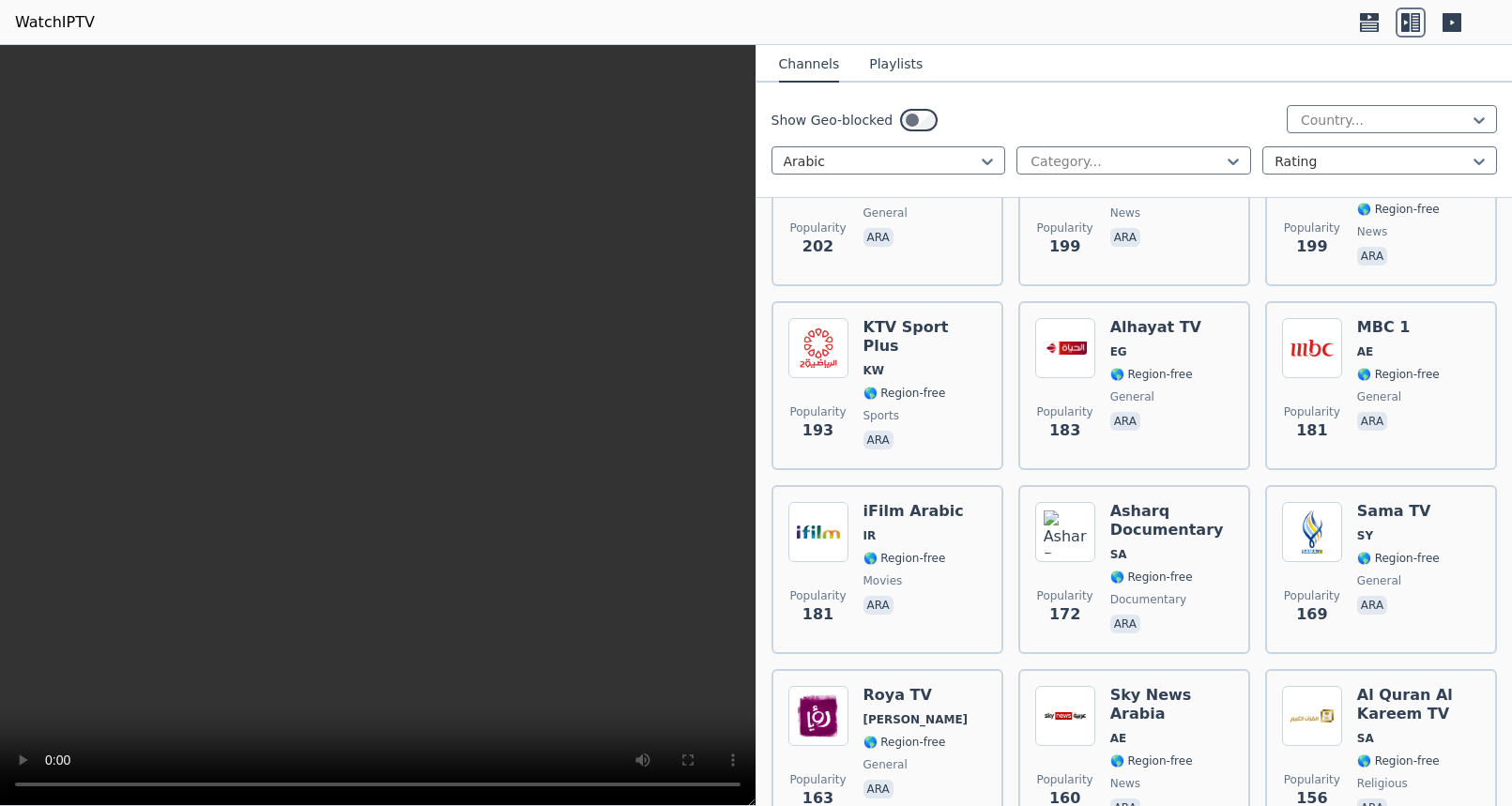
click at [1449, 24] on icon at bounding box center [1452, 22] width 18 height 18
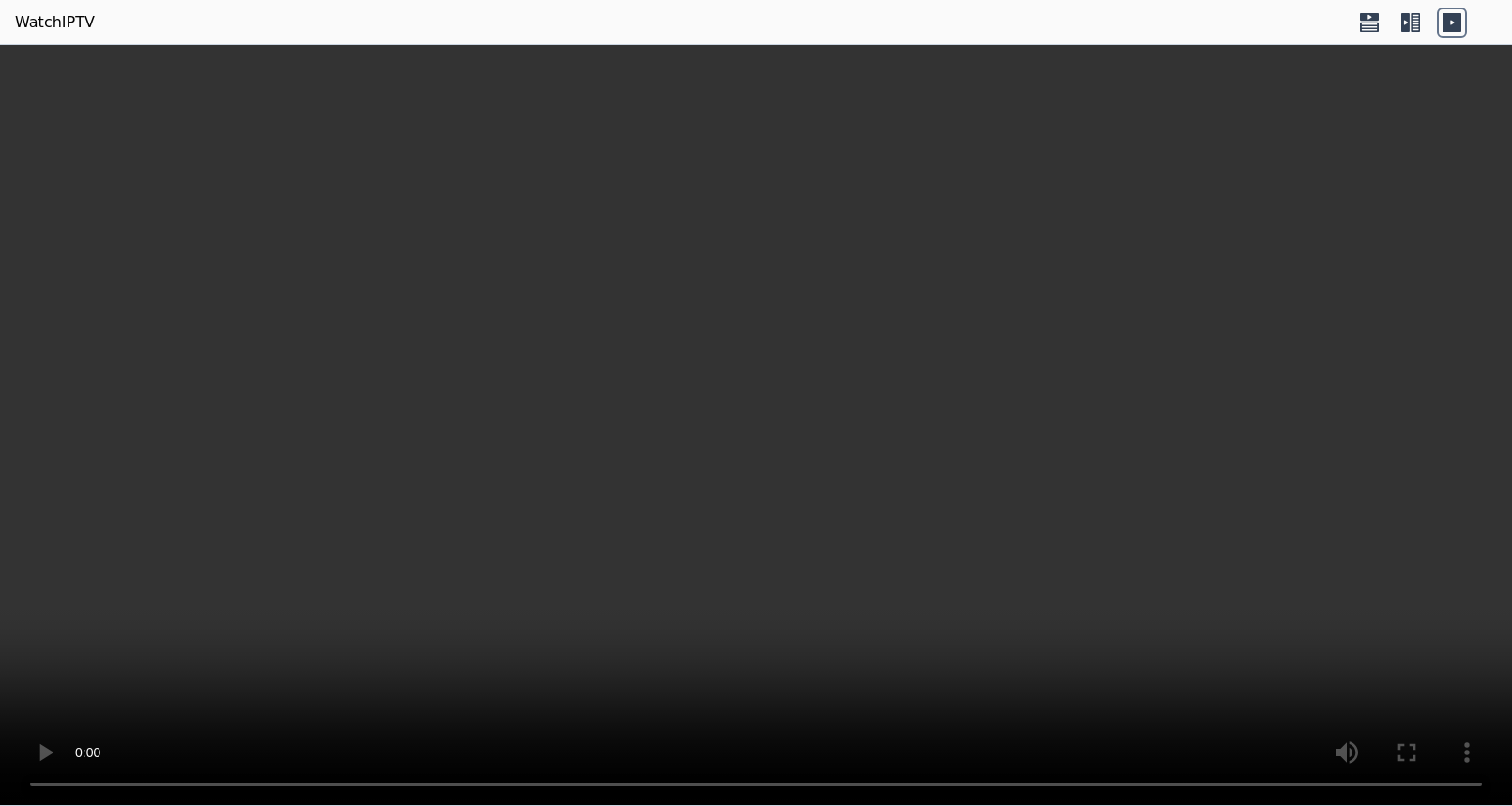
click at [1434, 24] on div at bounding box center [1411, 22] width 112 height 30
click at [1379, 21] on icon at bounding box center [1370, 22] width 30 height 30
